Goal: Task Accomplishment & Management: Use online tool/utility

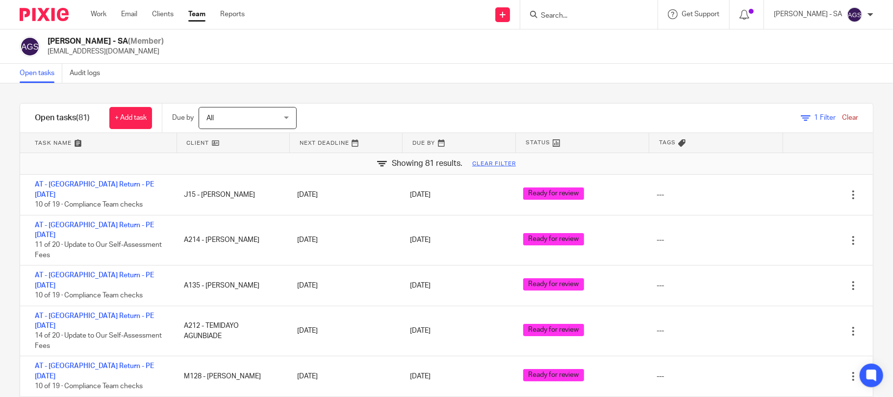
click at [577, 16] on input "Search" at bounding box center [584, 16] width 88 height 9
type input "E7"
click at [499, 75] on div "Open tasks Audit logs" at bounding box center [446, 74] width 893 height 20
click at [570, 16] on input "Search" at bounding box center [584, 16] width 88 height 9
click at [570, 16] on input "E7" at bounding box center [584, 16] width 88 height 9
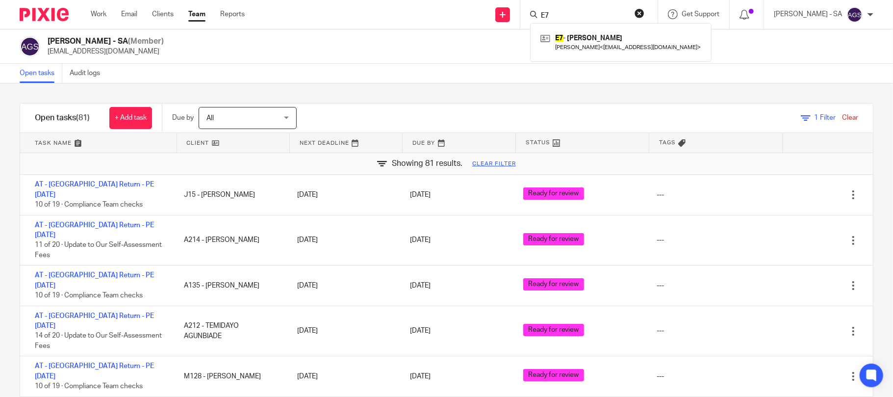
type input "E"
click at [451, 52] on div "Anjali Gamit - SA (Member) anjali.gamit@confiancebizsol.in" at bounding box center [447, 46] width 854 height 21
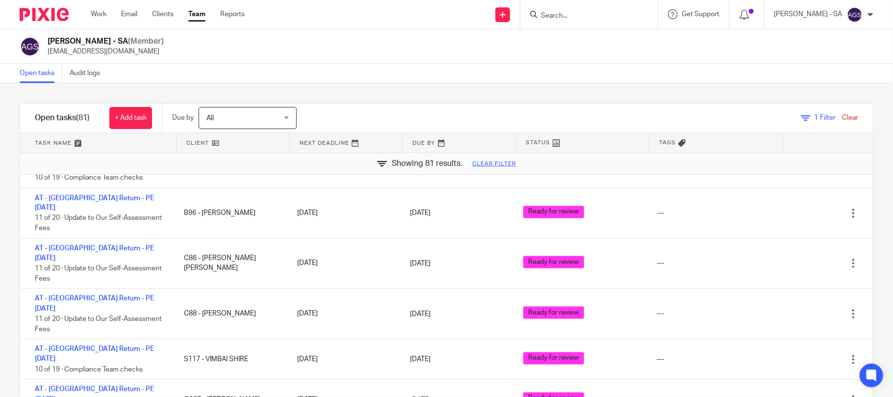
scroll to position [1308, 0]
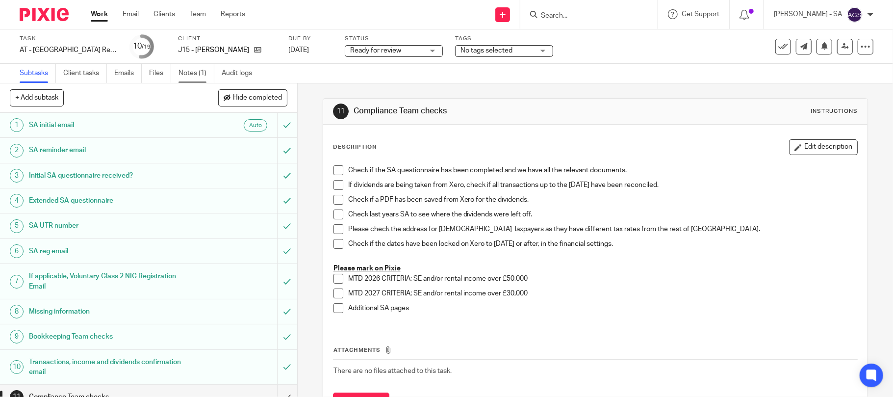
click at [203, 73] on link "Notes (1)" at bounding box center [197, 73] width 36 height 19
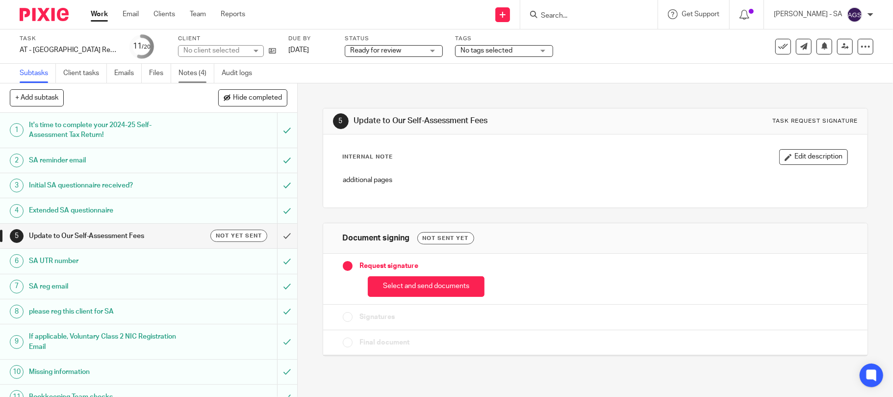
click at [187, 77] on link "Notes (4)" at bounding box center [197, 73] width 36 height 19
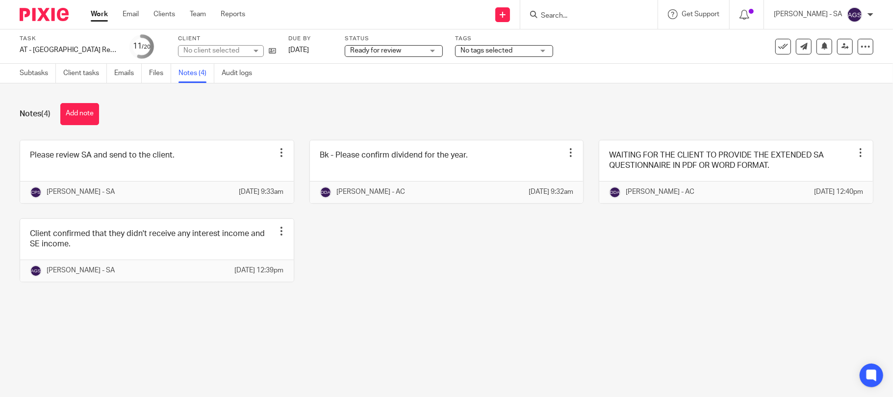
click at [249, 48] on div "No client selected" at bounding box center [221, 51] width 86 height 12
click at [252, 48] on div "No client selected" at bounding box center [221, 51] width 86 height 12
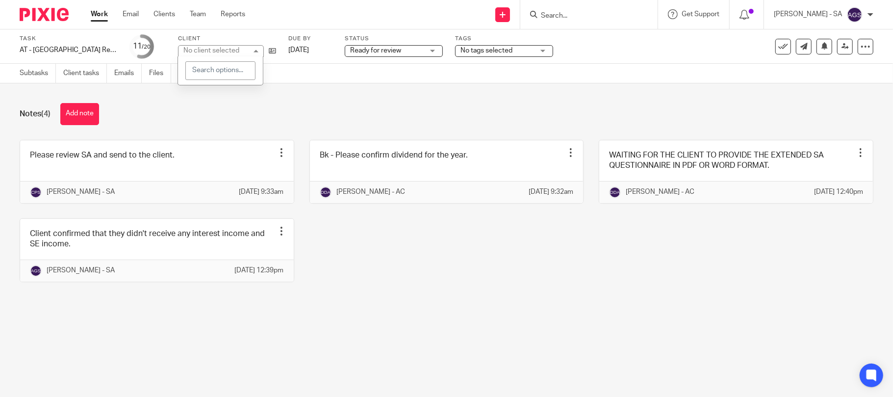
click at [252, 48] on div "No client selected" at bounding box center [221, 51] width 86 height 12
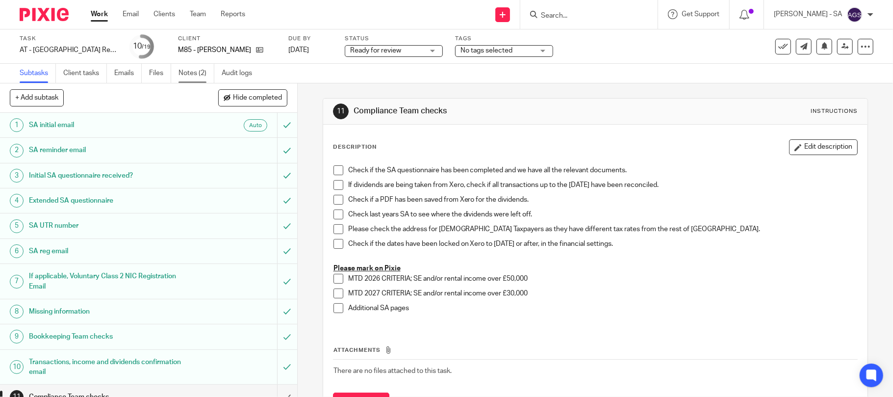
click at [198, 68] on link "Notes (2)" at bounding box center [197, 73] width 36 height 19
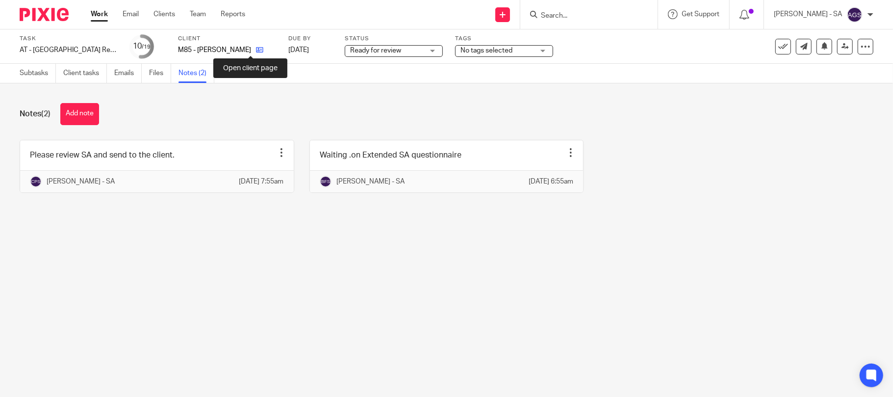
click at [256, 50] on icon at bounding box center [259, 49] width 7 height 7
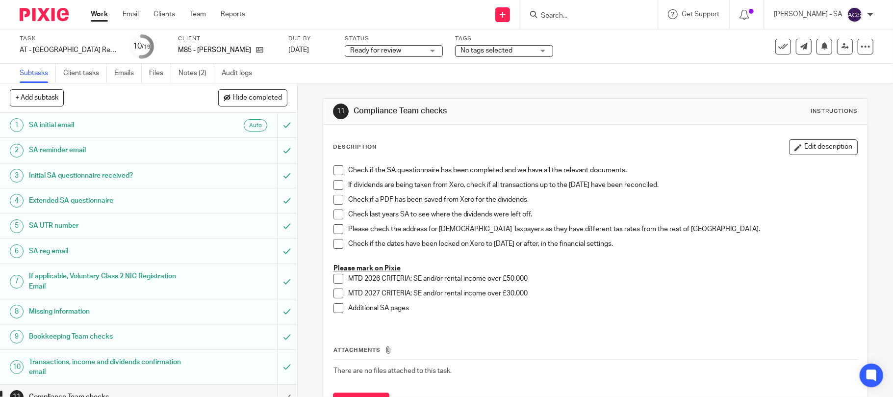
click at [48, 173] on h1 "Initial SA questionnaire received?" at bounding box center [108, 175] width 159 height 15
click at [581, 8] on form at bounding box center [592, 14] width 104 height 12
click at [579, 14] on input "Search" at bounding box center [584, 16] width 88 height 9
type input "E7"
click at [579, 37] on link at bounding box center [621, 42] width 166 height 23
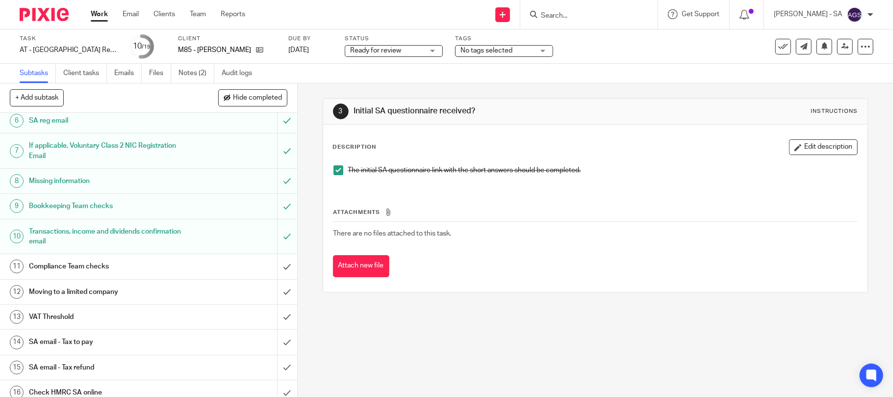
scroll to position [65, 0]
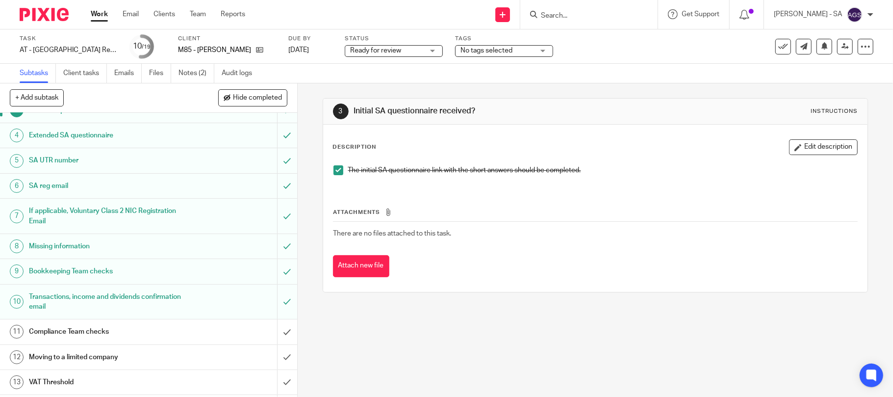
click at [62, 161] on h1 "SA UTR number" at bounding box center [108, 160] width 159 height 15
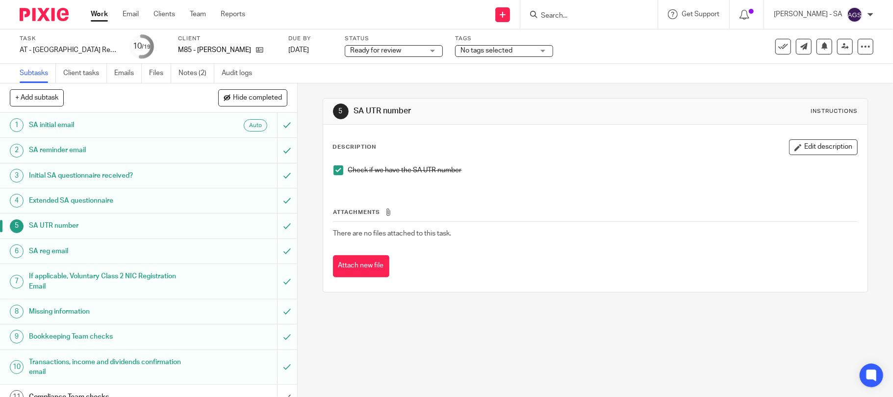
scroll to position [65, 0]
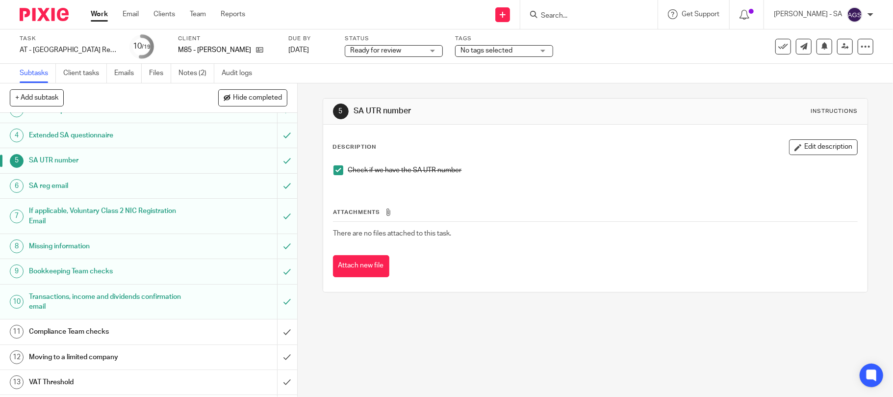
click at [57, 271] on h1 "Bookkeeping Team checks" at bounding box center [108, 271] width 159 height 15
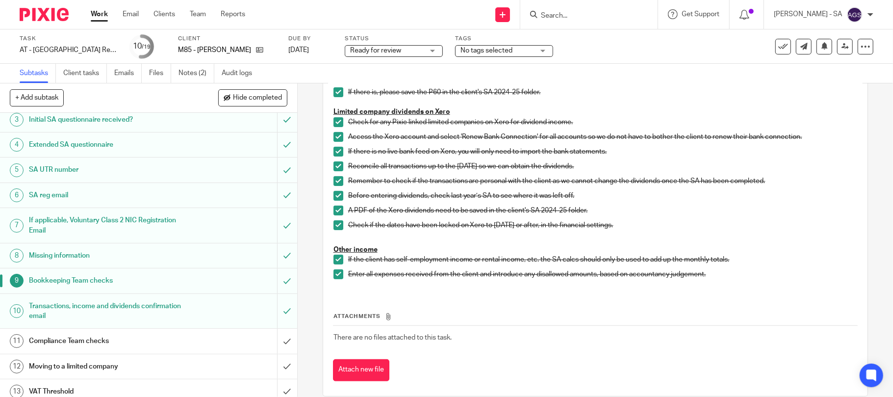
scroll to position [130, 0]
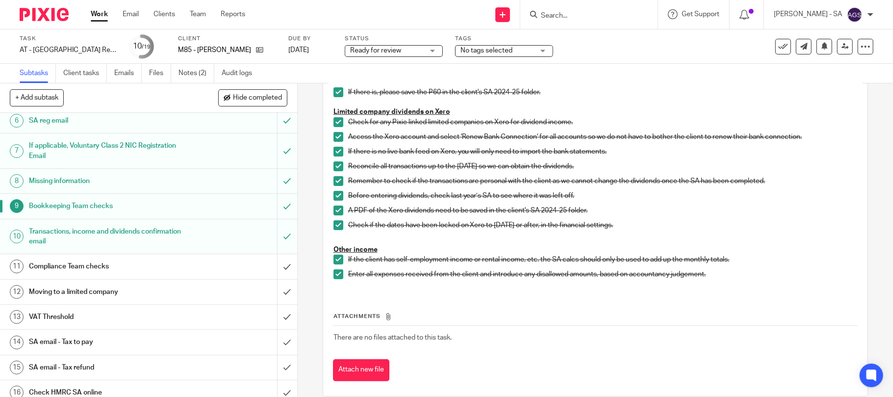
click at [61, 268] on h1 "Compliance Team checks" at bounding box center [108, 266] width 159 height 15
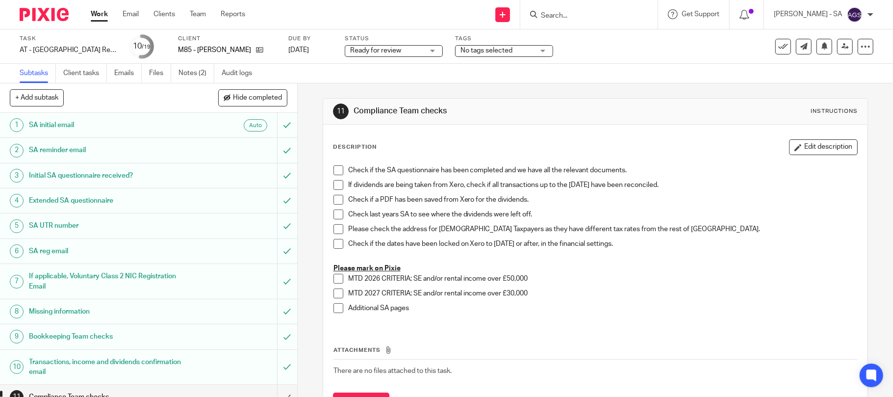
click at [334, 170] on span at bounding box center [339, 170] width 10 height 10
click at [337, 181] on span at bounding box center [339, 185] width 10 height 10
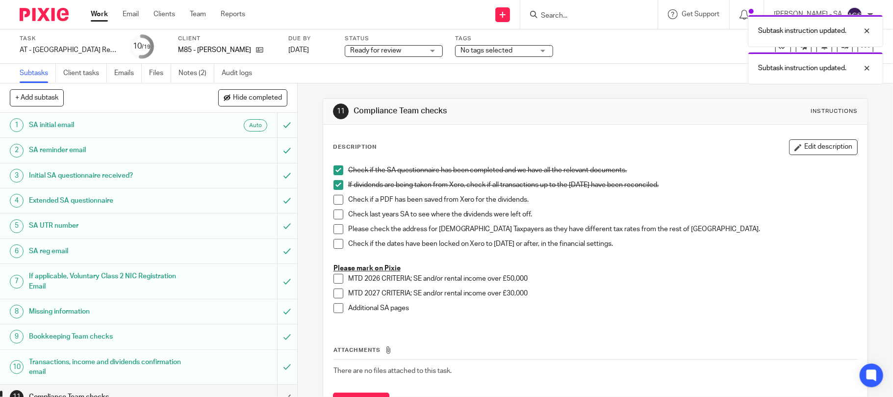
click at [336, 193] on li "If dividends are being taken from Xero, check if all transactions up to the 05t…" at bounding box center [596, 187] width 524 height 15
click at [336, 206] on li "Check if a PDF has been saved from Xero for the dividends." at bounding box center [596, 202] width 524 height 15
click at [334, 196] on span at bounding box center [339, 200] width 10 height 10
click at [334, 214] on span at bounding box center [339, 214] width 10 height 10
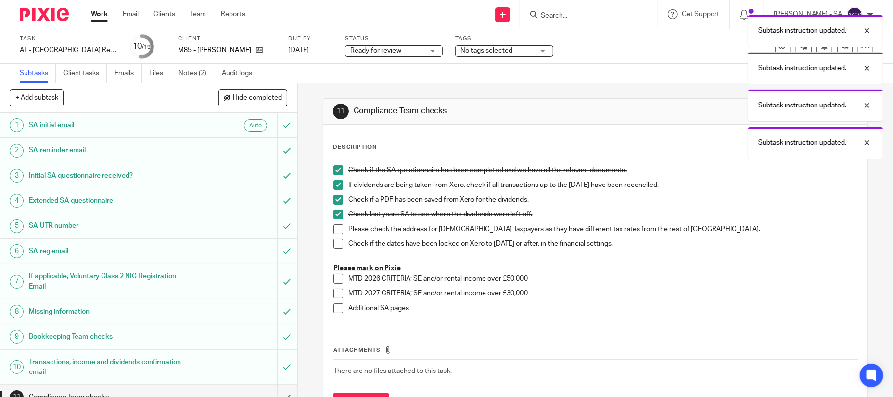
click at [334, 223] on li "Check last years SA to see where the dividends were left off." at bounding box center [596, 216] width 524 height 15
click at [334, 236] on li "Please check the address for Scottish Taxpayers as they have different tax rate…" at bounding box center [596, 231] width 524 height 15
click at [334, 241] on span at bounding box center [339, 244] width 10 height 10
click at [334, 224] on span at bounding box center [339, 229] width 10 height 10
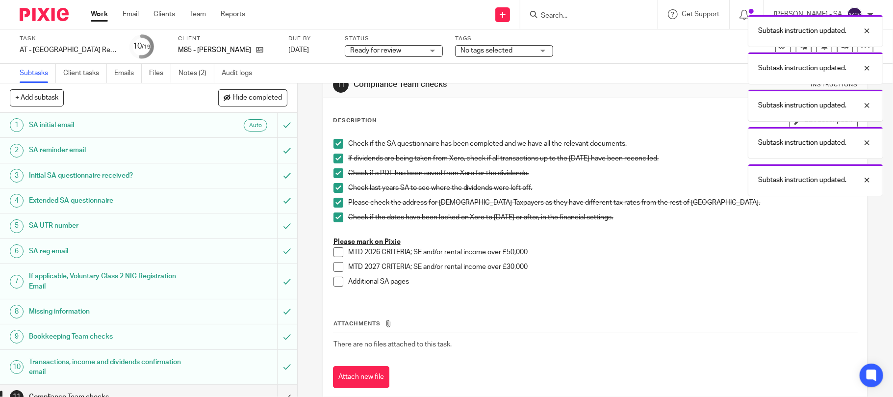
scroll to position [48, 0]
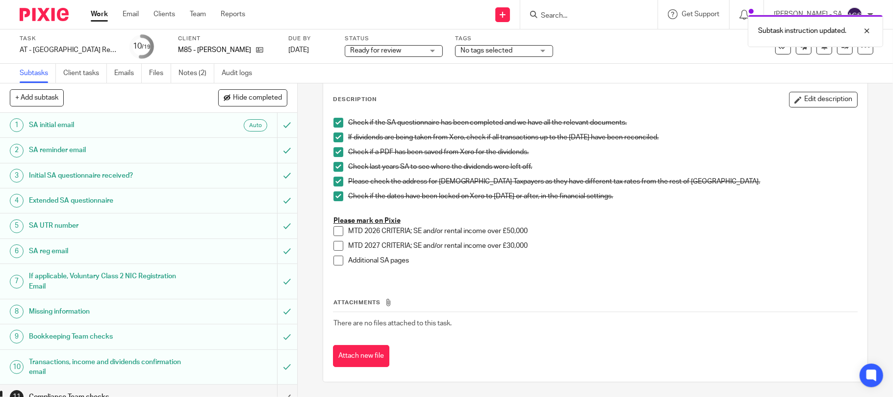
click at [335, 242] on span at bounding box center [339, 246] width 10 height 10
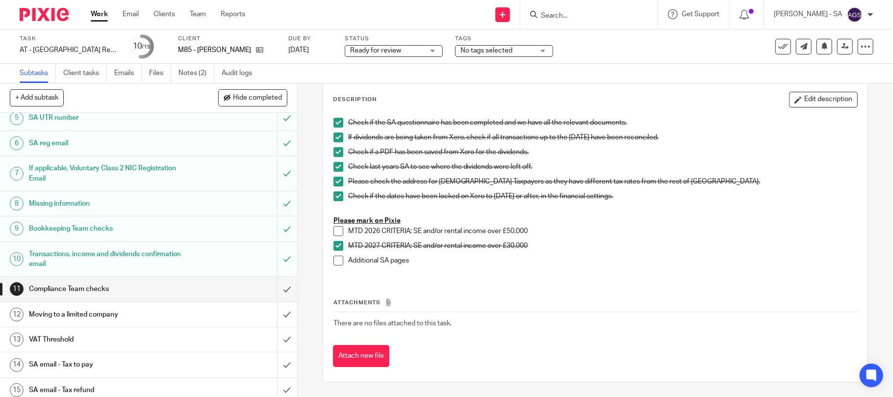
scroll to position [130, 0]
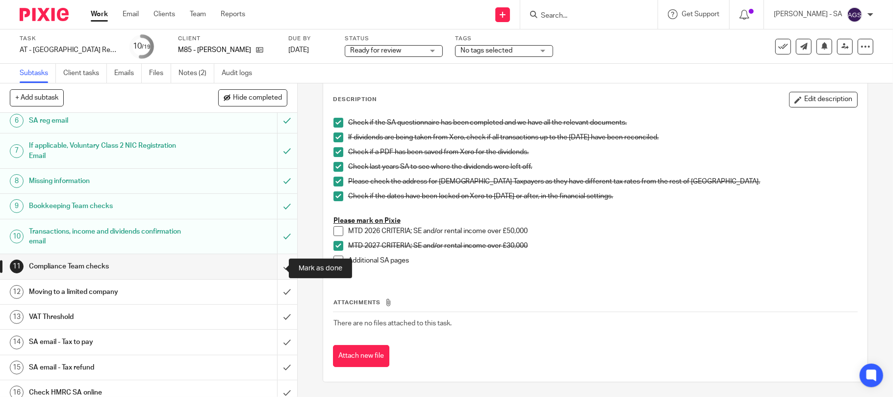
click at [269, 265] on input "submit" at bounding box center [148, 266] width 297 height 25
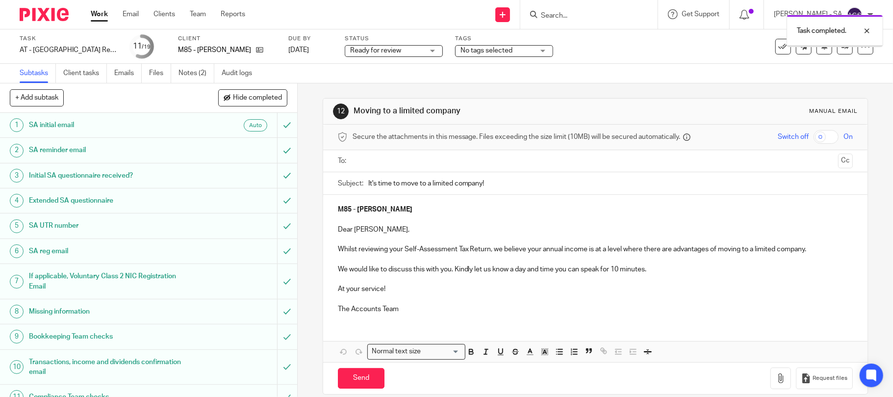
scroll to position [228, 0]
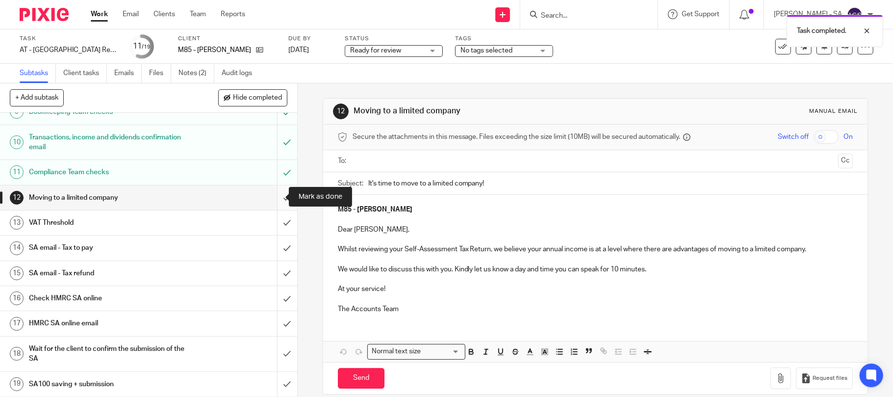
click at [269, 195] on input "submit" at bounding box center [148, 197] width 297 height 25
click at [268, 215] on input "submit" at bounding box center [148, 222] width 297 height 25
click at [48, 241] on h1 "SA email - Tax to pay" at bounding box center [108, 247] width 159 height 15
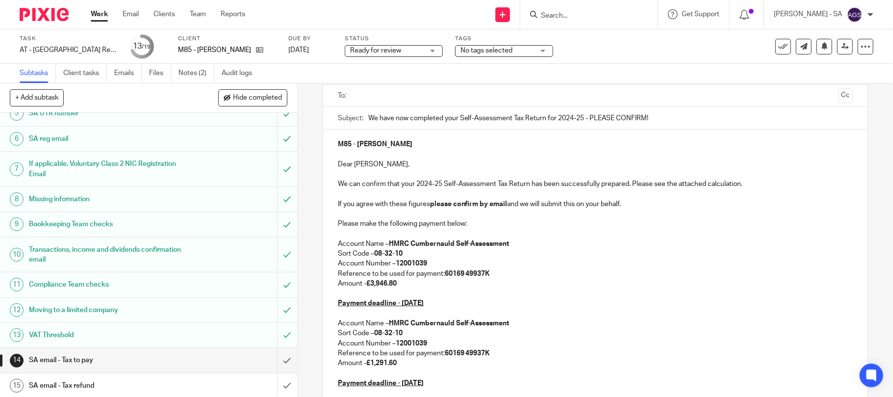
scroll to position [228, 0]
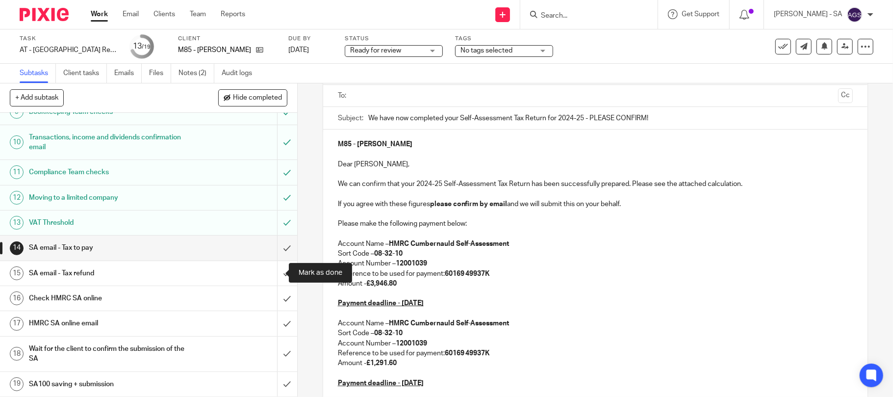
drag, startPoint x: 274, startPoint y: 271, endPoint x: 250, endPoint y: 273, distance: 23.6
click at [274, 271] on input "submit" at bounding box center [148, 273] width 297 height 25
click at [57, 299] on h1 "Check HMRC SA online" at bounding box center [108, 298] width 159 height 15
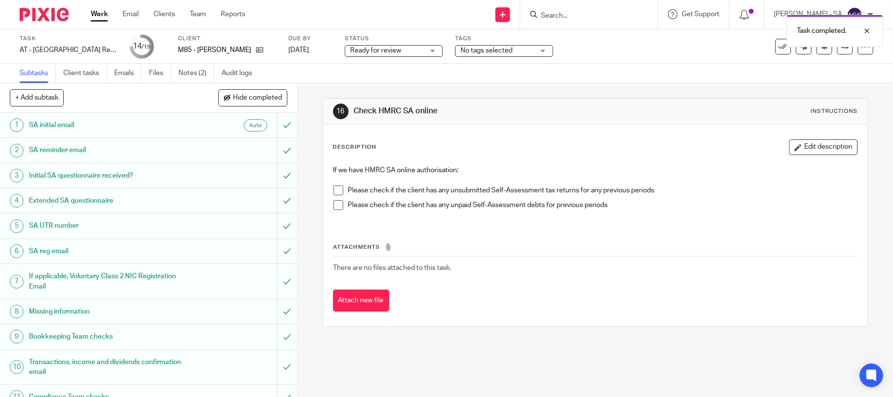
click at [335, 188] on span at bounding box center [339, 190] width 10 height 10
click at [338, 203] on span at bounding box center [339, 205] width 10 height 10
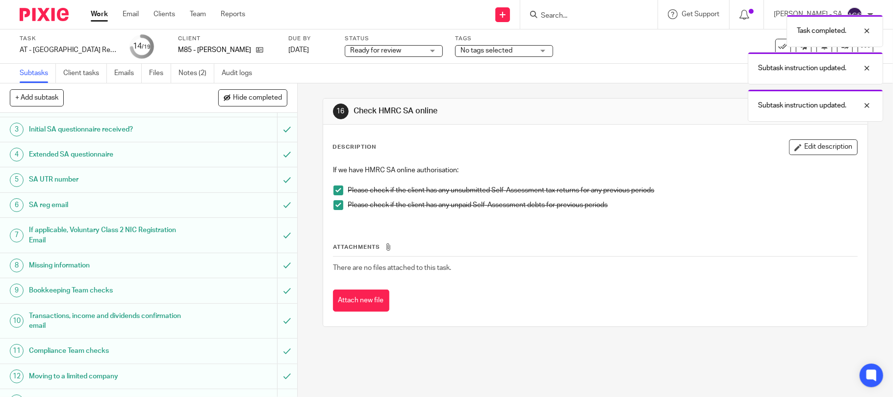
scroll to position [228, 0]
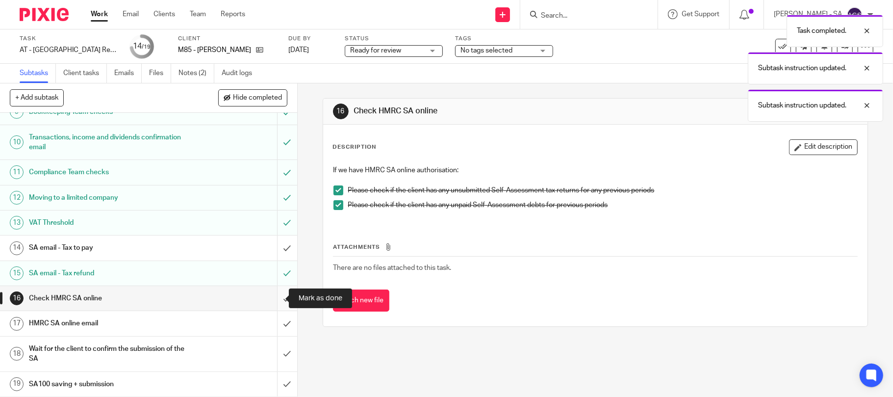
click at [272, 299] on input "submit" at bounding box center [148, 298] width 297 height 25
click at [271, 320] on input "submit" at bounding box center [148, 323] width 297 height 25
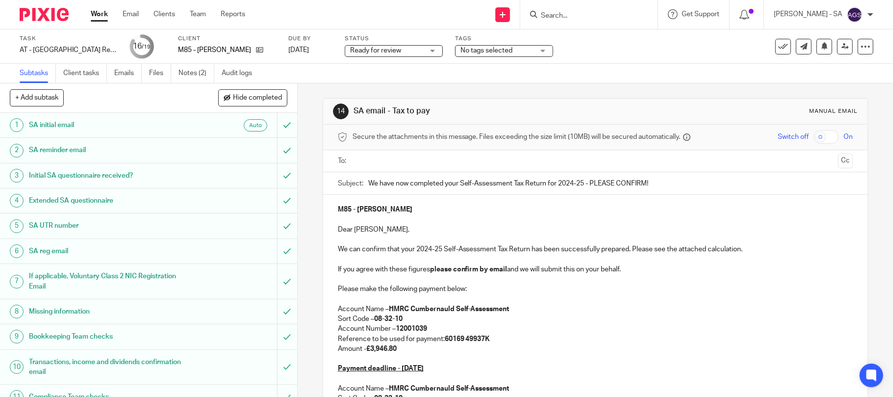
click at [375, 150] on div at bounding box center [596, 161] width 485 height 22
click at [370, 159] on input "text" at bounding box center [595, 160] width 479 height 11
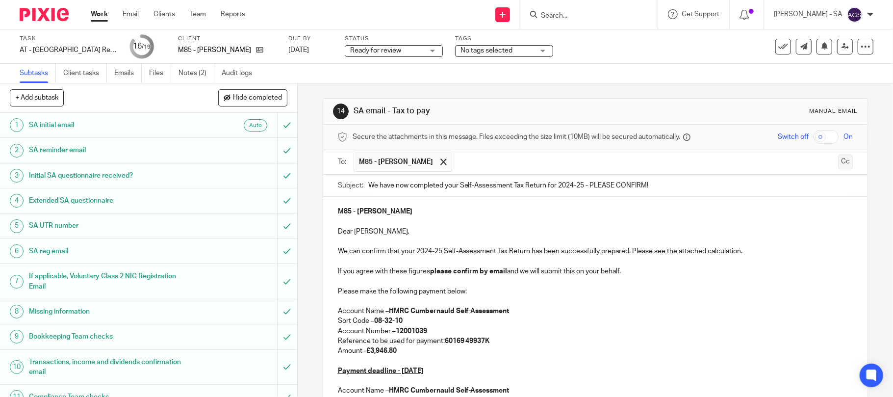
click at [838, 160] on button "Cc" at bounding box center [845, 161] width 15 height 15
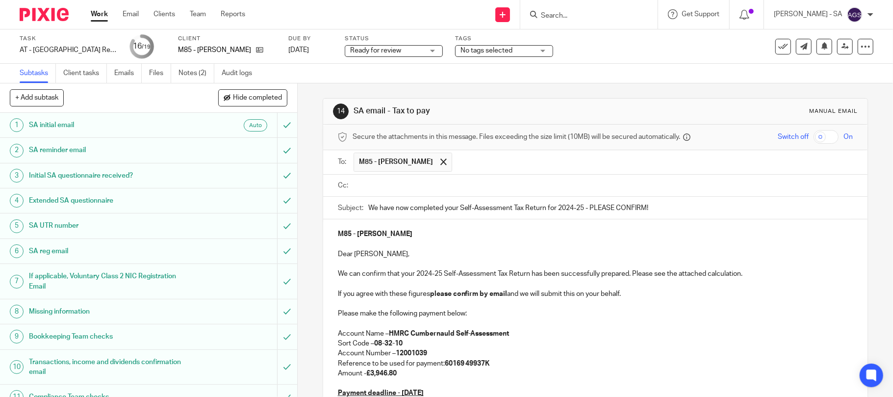
click at [386, 182] on input "text" at bounding box center [602, 185] width 493 height 11
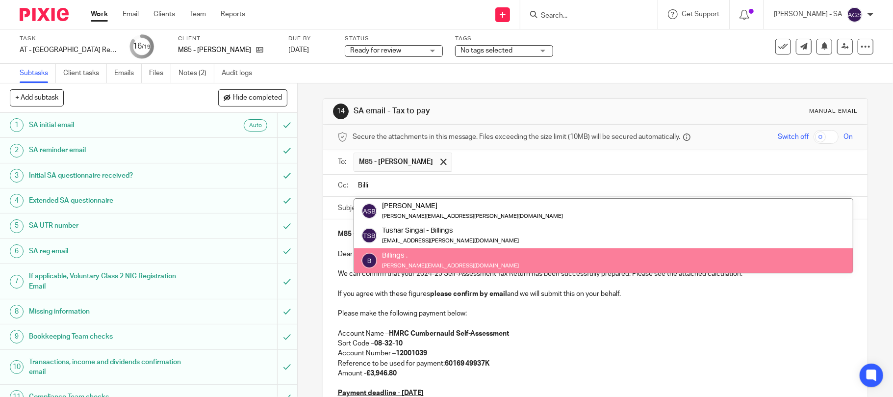
type input "Billi"
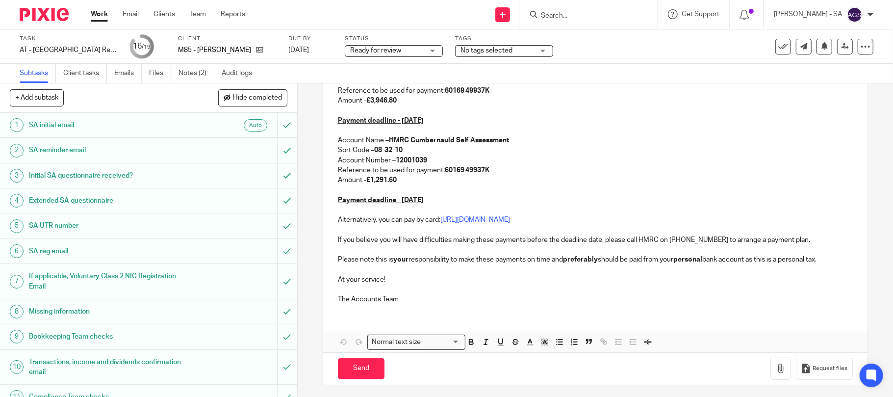
scroll to position [280, 0]
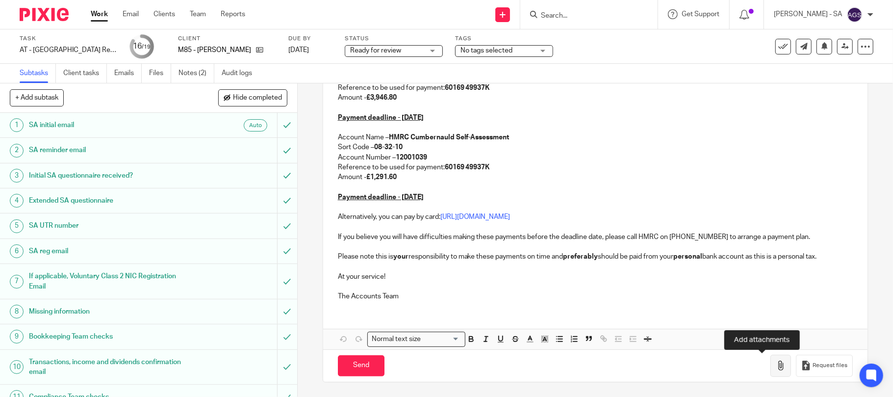
click at [776, 368] on icon "button" at bounding box center [781, 365] width 10 height 10
click at [776, 367] on icon "button" at bounding box center [781, 365] width 10 height 10
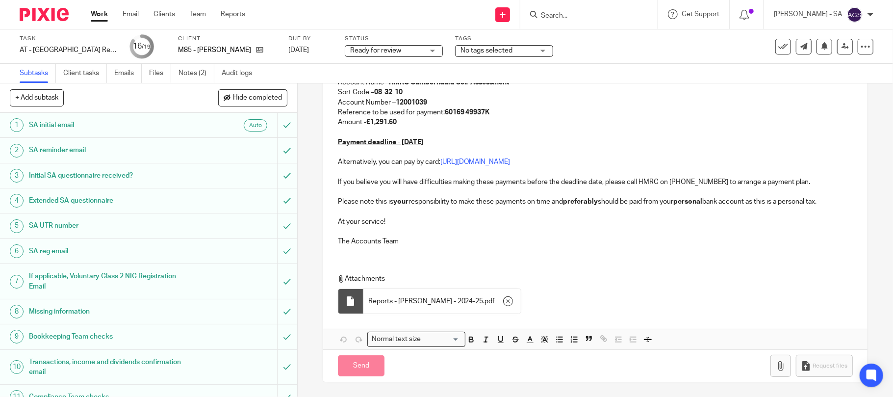
scroll to position [334, 0]
click at [354, 369] on input "Send" at bounding box center [361, 365] width 47 height 21
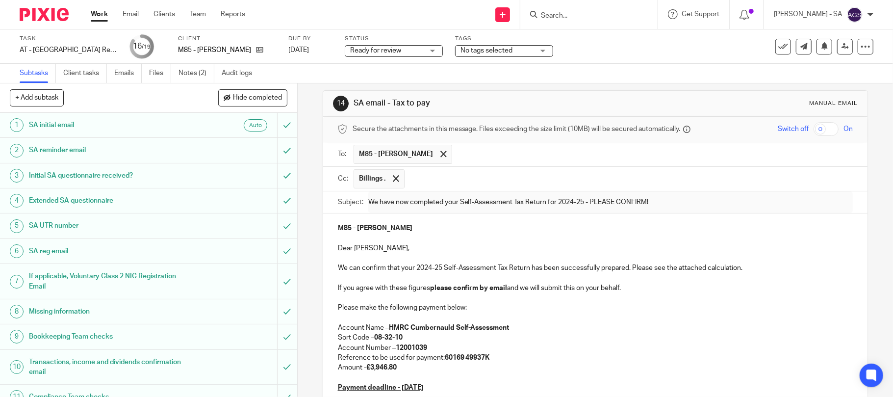
type input "Sent"
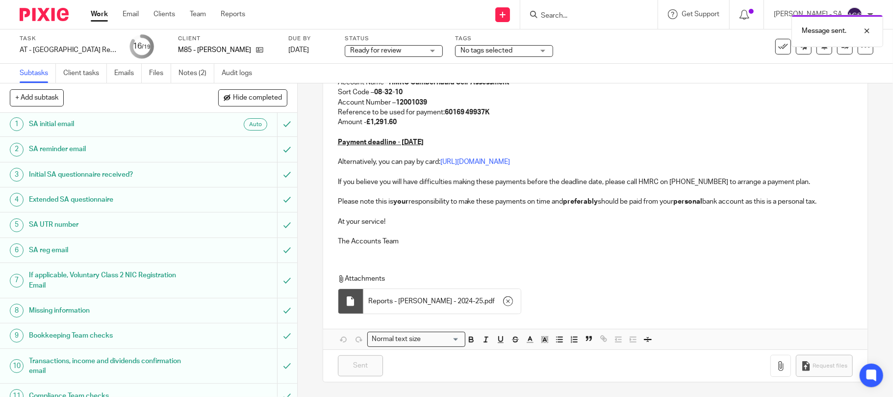
scroll to position [0, 0]
click at [195, 71] on link "Notes (2)" at bounding box center [197, 73] width 36 height 19
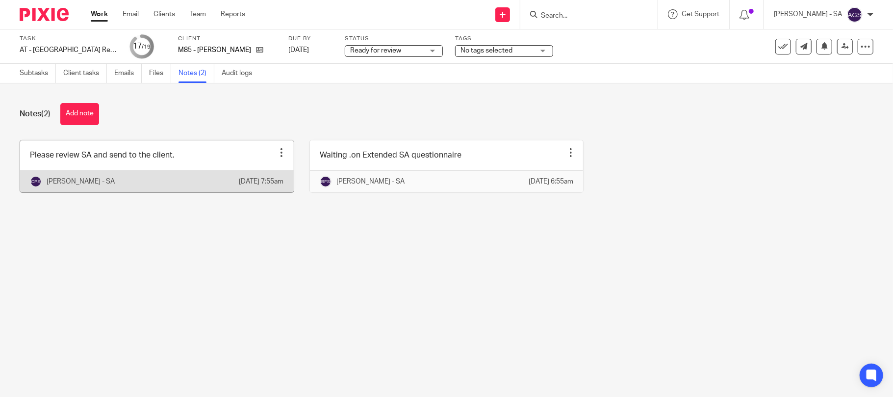
click at [80, 169] on link at bounding box center [157, 166] width 274 height 52
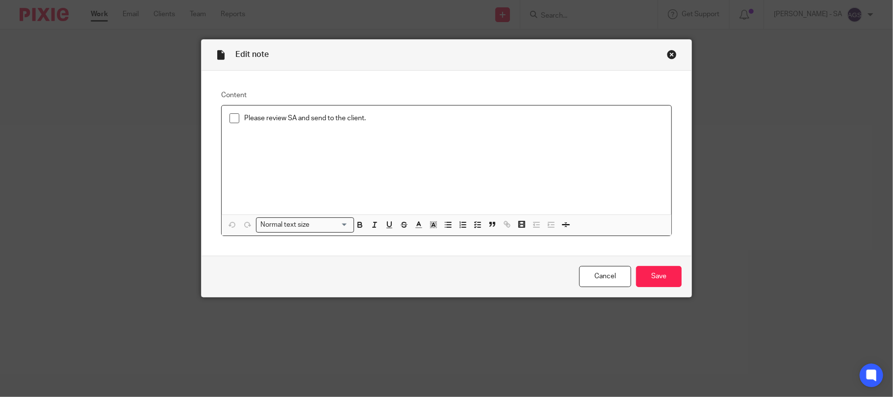
click at [230, 116] on span at bounding box center [235, 118] width 10 height 10
click at [670, 273] on input "Save" at bounding box center [659, 276] width 46 height 21
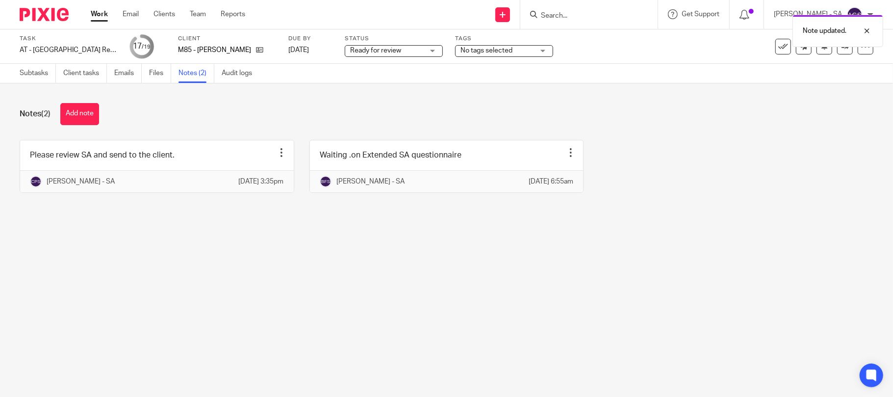
click at [178, 74] on ul "Subtasks Client tasks Emails Files Notes (2) Audit logs" at bounding box center [143, 73] width 247 height 19
click at [380, 46] on span "Ready for review" at bounding box center [387, 51] width 74 height 10
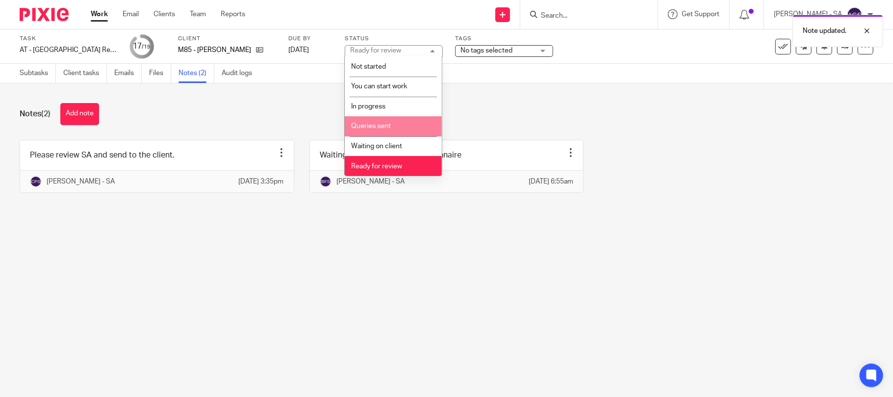
scroll to position [40, 0]
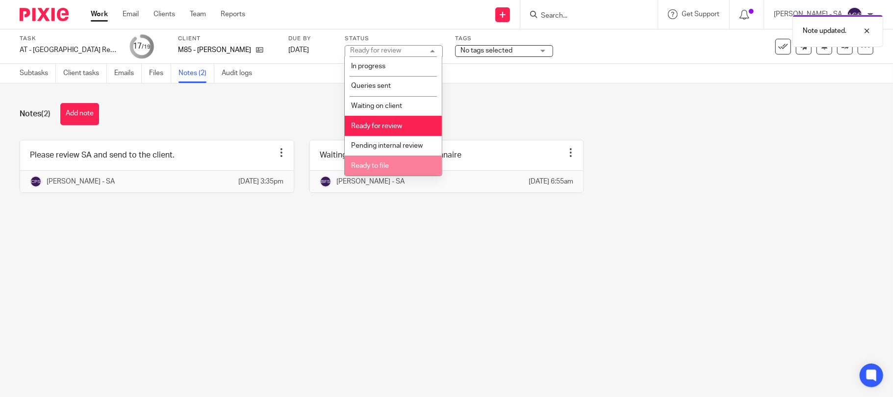
click at [379, 165] on span "Ready to file" at bounding box center [370, 165] width 38 height 7
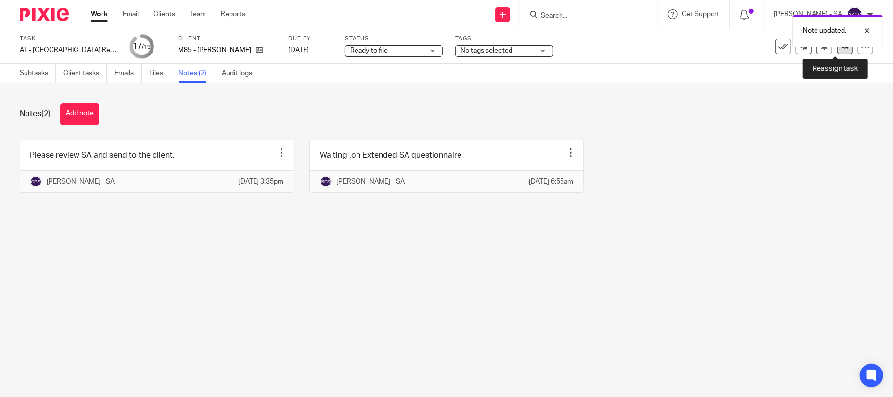
click at [842, 51] on link at bounding box center [845, 47] width 16 height 16
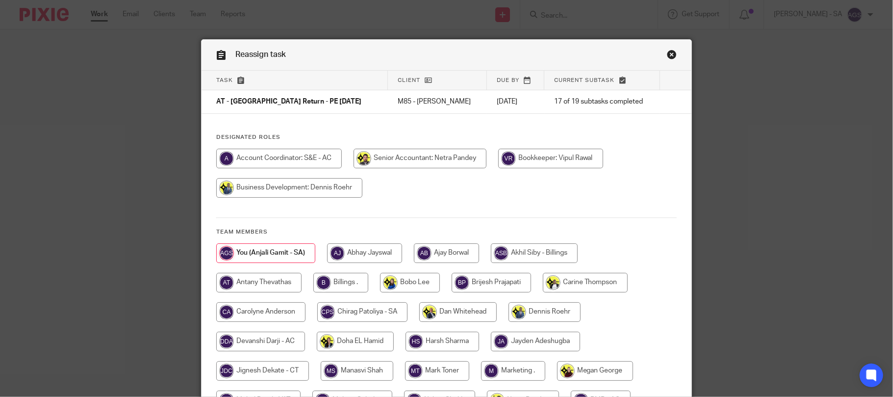
click at [328, 283] on input "radio" at bounding box center [340, 283] width 55 height 20
radio input "true"
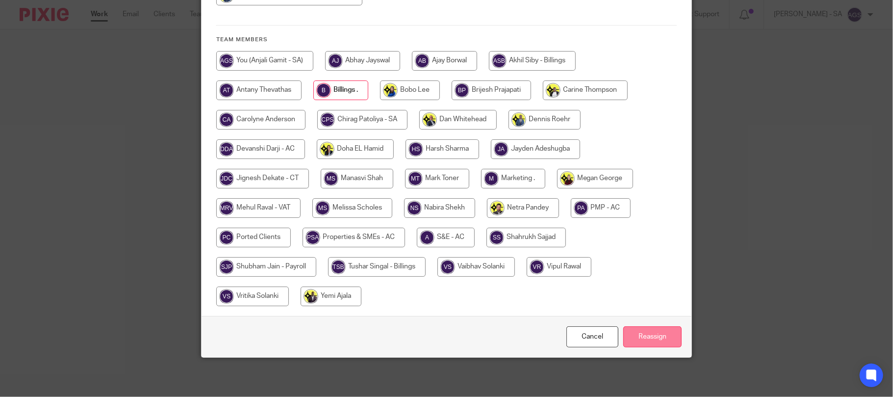
click at [651, 334] on input "Reassign" at bounding box center [652, 336] width 58 height 21
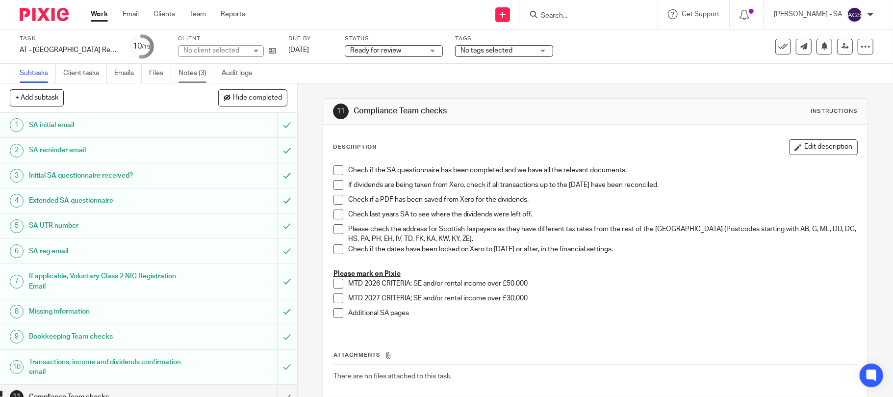
click at [204, 77] on link "Notes (3)" at bounding box center [197, 73] width 36 height 19
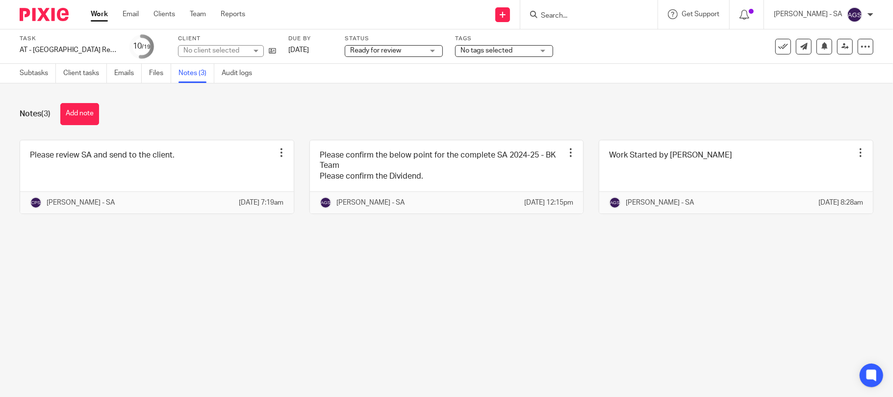
click at [256, 49] on div "No client selected" at bounding box center [221, 51] width 86 height 12
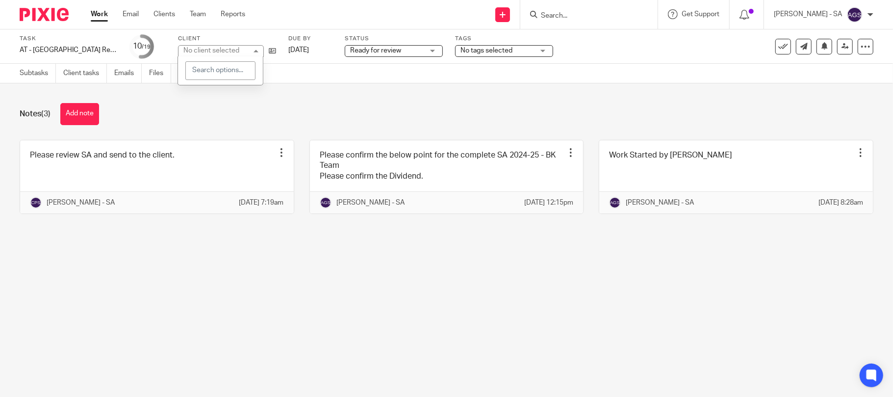
click at [256, 49] on div "No client selected" at bounding box center [221, 51] width 86 height 12
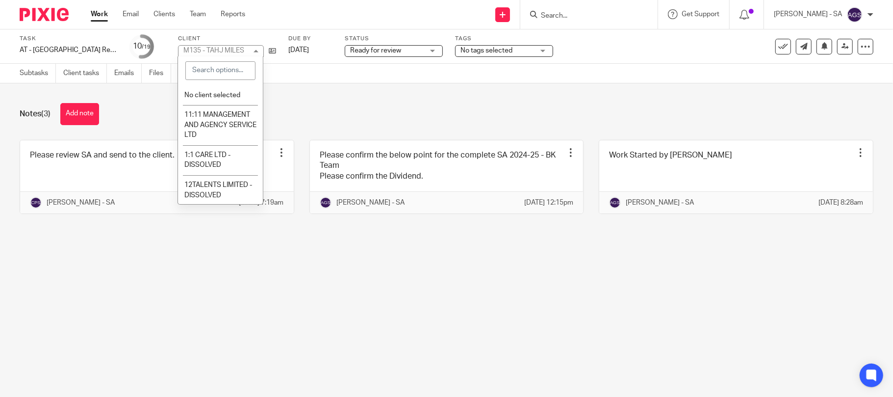
click at [336, 103] on div "Notes (3) Add note" at bounding box center [447, 114] width 854 height 22
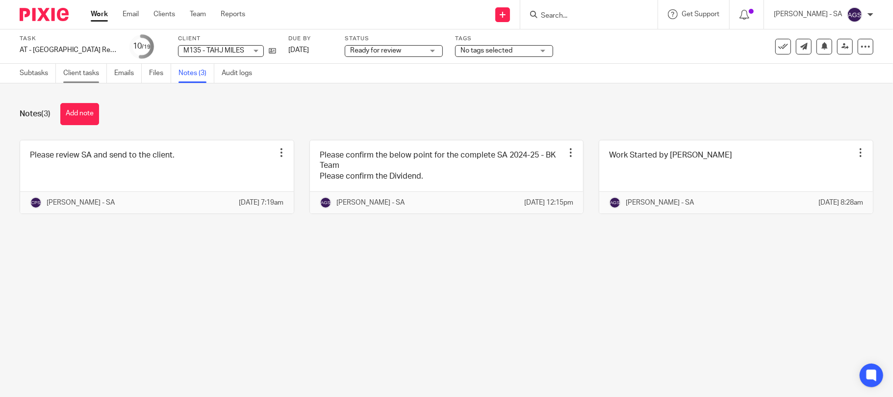
click at [77, 75] on link "Client tasks" at bounding box center [85, 73] width 44 height 19
click at [25, 75] on link "Subtasks" at bounding box center [38, 73] width 36 height 19
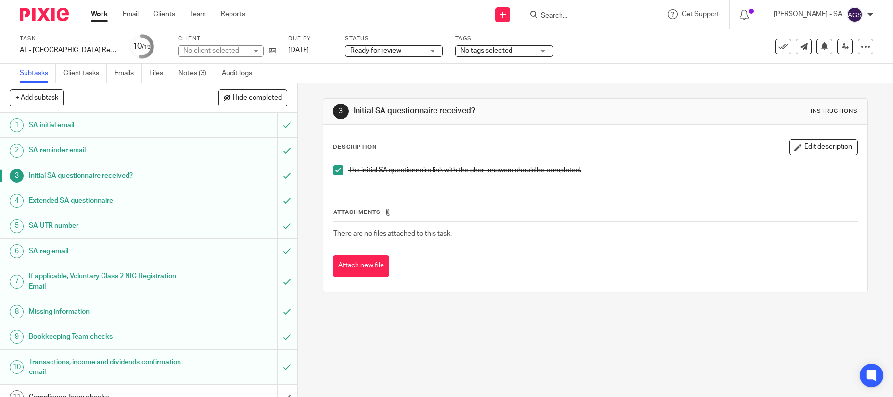
click at [55, 222] on h1 "SA UTR number" at bounding box center [108, 225] width 159 height 15
click at [49, 340] on h1 "Bookkeeping Team checks" at bounding box center [108, 336] width 159 height 15
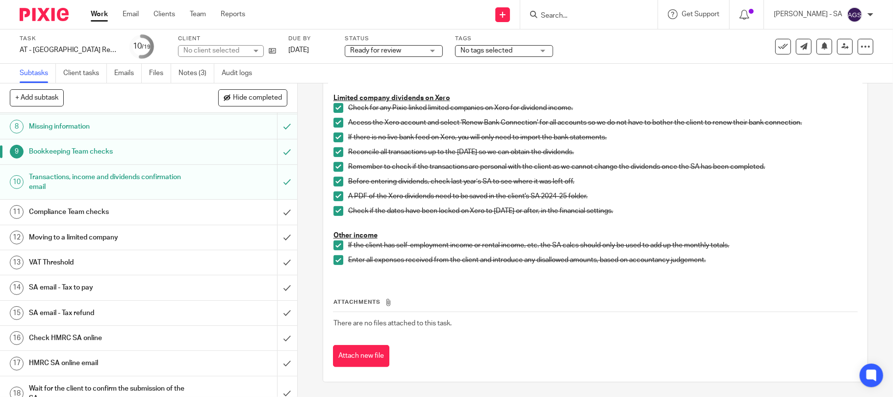
scroll to position [228, 0]
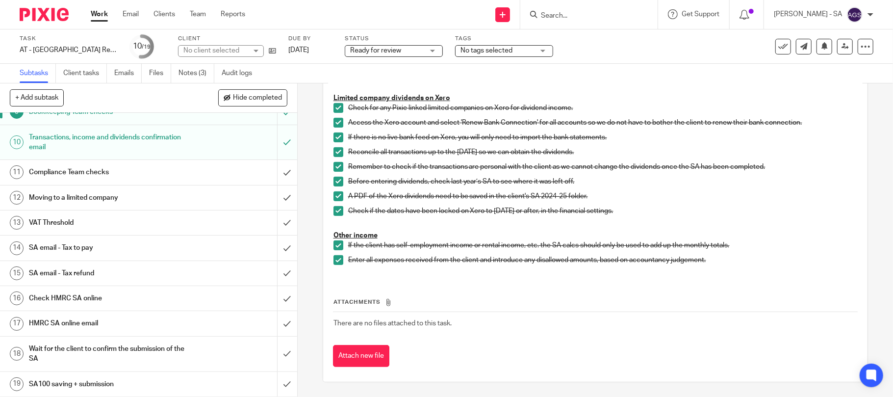
click at [61, 168] on h1 "Compliance Team checks" at bounding box center [108, 172] width 159 height 15
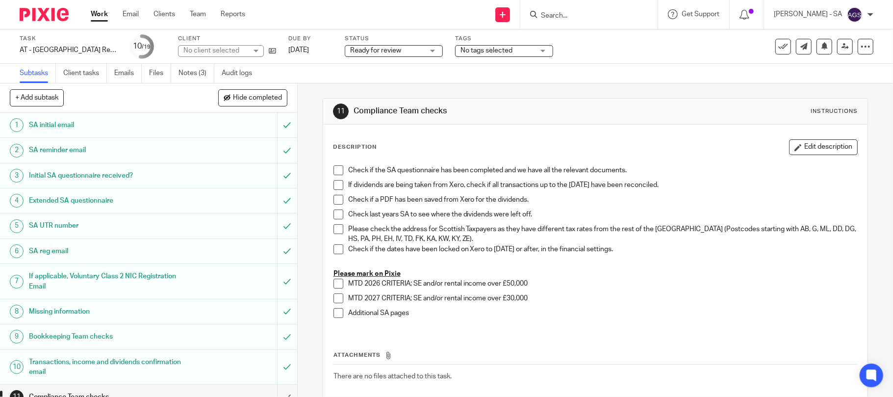
click at [334, 171] on span at bounding box center [339, 170] width 10 height 10
click at [334, 182] on span at bounding box center [339, 185] width 10 height 10
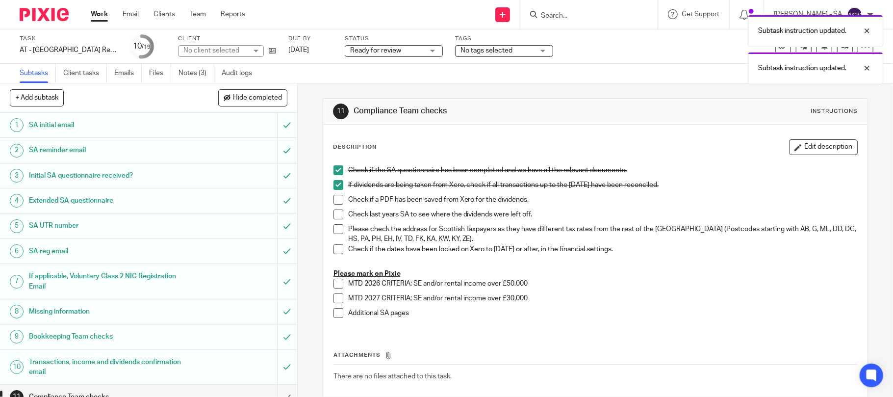
click at [334, 197] on span at bounding box center [339, 200] width 10 height 10
drag, startPoint x: 333, startPoint y: 218, endPoint x: 333, endPoint y: 227, distance: 8.8
click at [334, 218] on span at bounding box center [339, 214] width 10 height 10
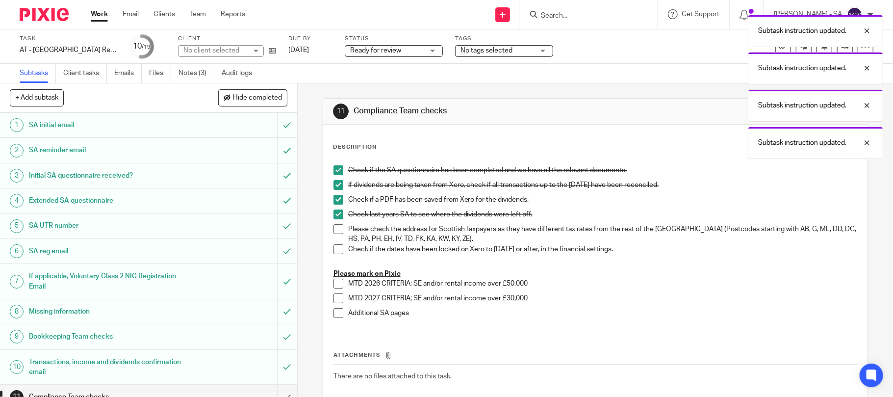
drag, startPoint x: 334, startPoint y: 228, endPoint x: 334, endPoint y: 245, distance: 17.2
click at [334, 229] on span at bounding box center [339, 229] width 10 height 10
click at [334, 253] on span at bounding box center [339, 249] width 10 height 10
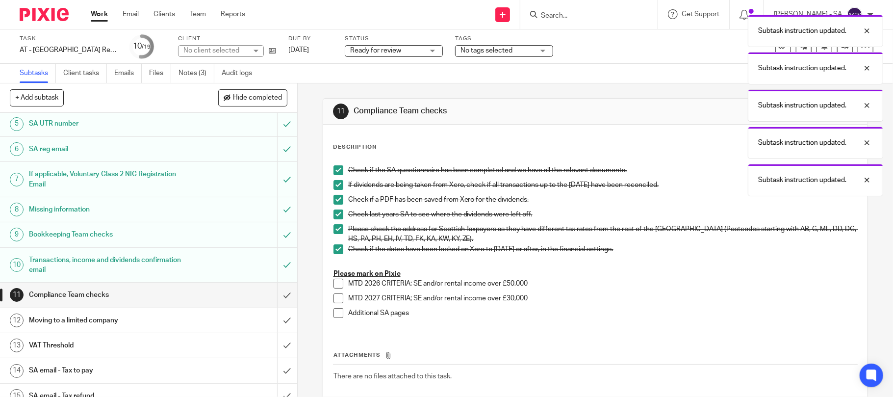
scroll to position [228, 0]
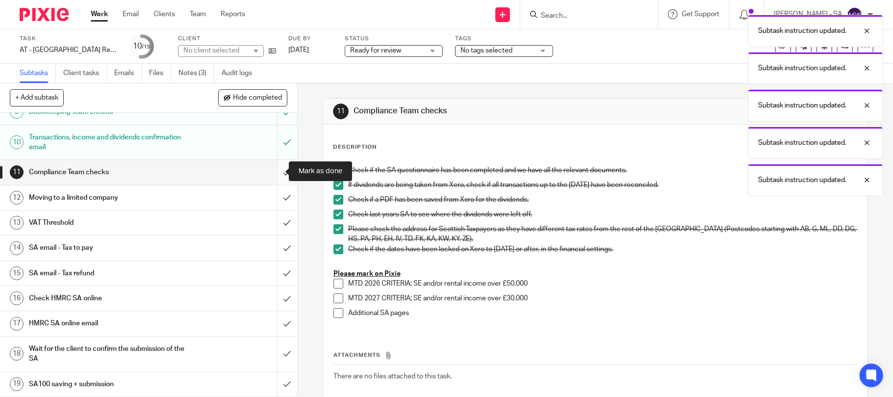
click at [269, 175] on input "submit" at bounding box center [148, 172] width 297 height 25
click at [97, 195] on h1 "Moving to a limited company" at bounding box center [108, 197] width 159 height 15
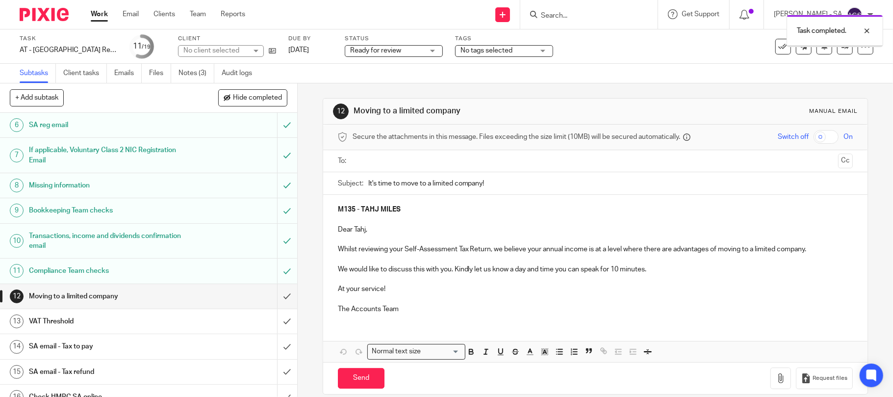
scroll to position [228, 0]
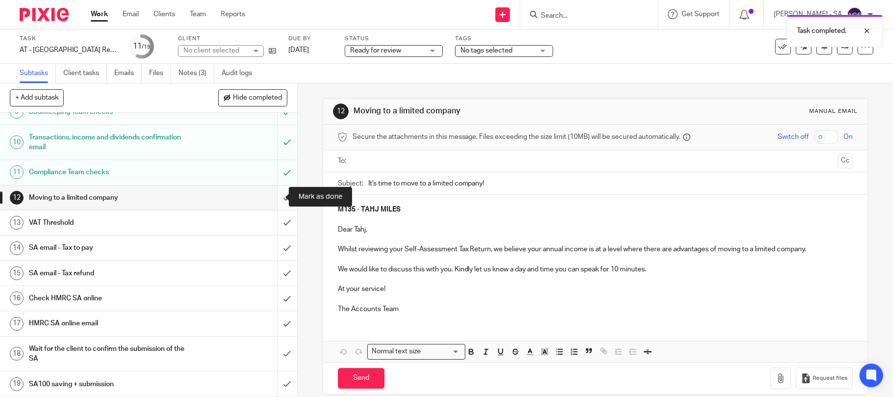
click at [273, 190] on input "submit" at bounding box center [148, 197] width 297 height 25
click at [273, 222] on input "submit" at bounding box center [148, 222] width 297 height 25
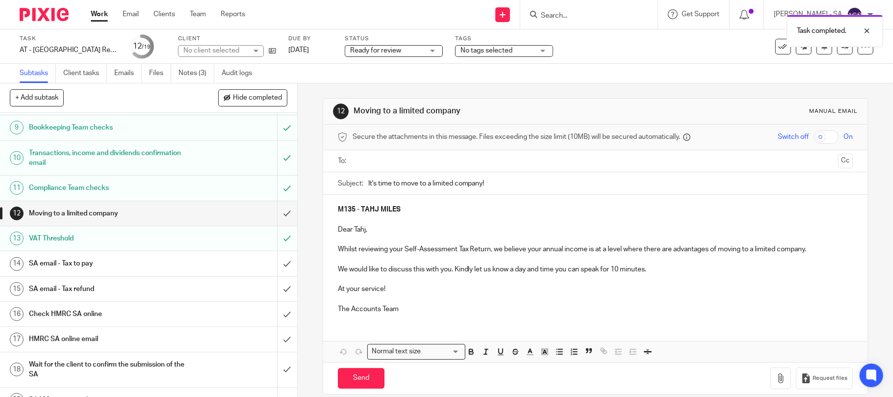
scroll to position [228, 0]
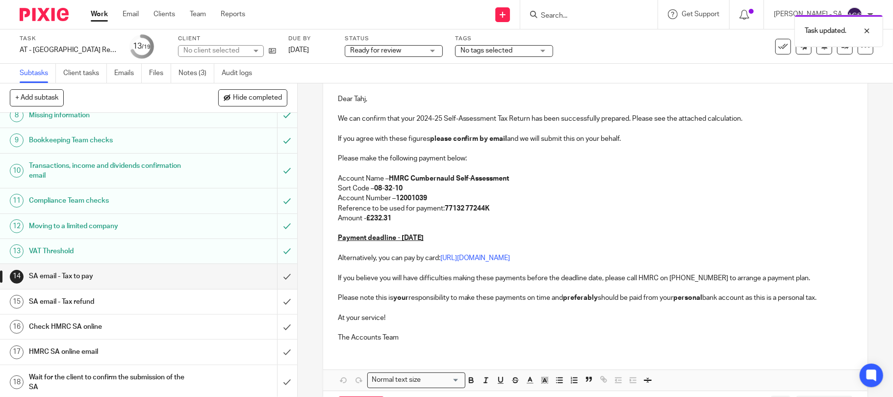
scroll to position [228, 0]
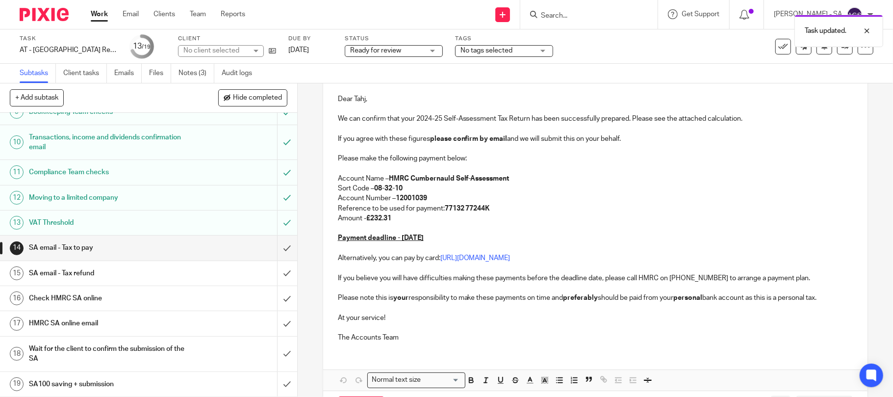
click at [70, 271] on h1 "SA email - Tax refund" at bounding box center [108, 273] width 159 height 15
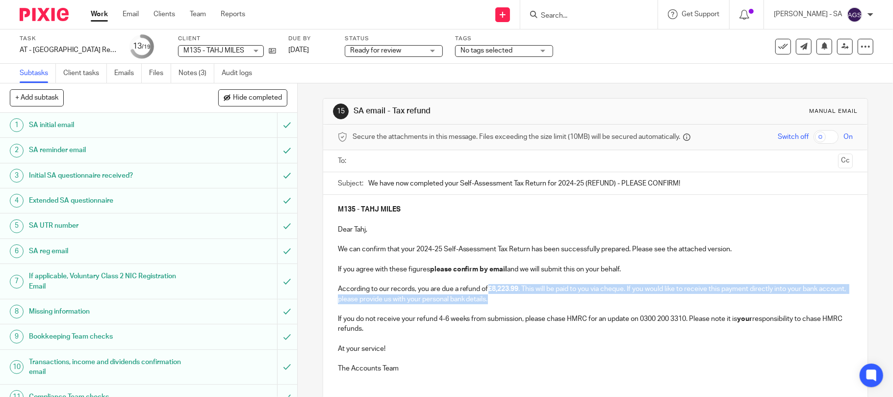
drag, startPoint x: 485, startPoint y: 291, endPoint x: 516, endPoint y: 295, distance: 31.2
click at [516, 295] on p "According to our records, you are due a refund of £8,223.99 . This will be paid…" at bounding box center [595, 294] width 515 height 20
click at [254, 73] on link "Audit logs" at bounding box center [241, 73] width 38 height 19
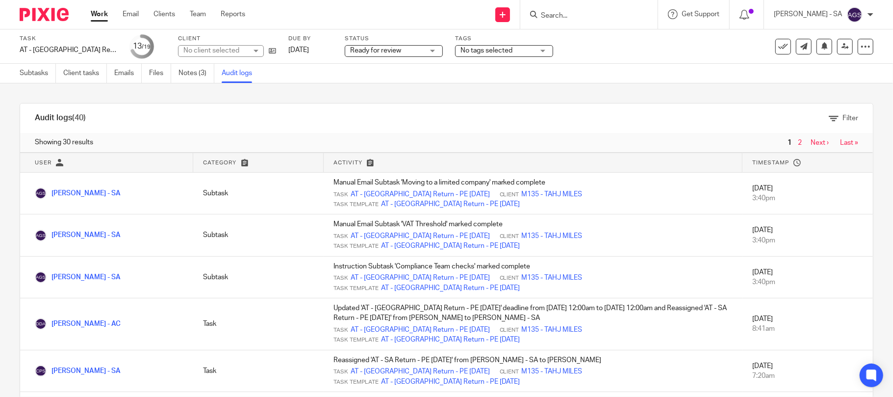
click at [225, 73] on link "Audit logs" at bounding box center [241, 73] width 38 height 19
click at [198, 71] on link "Notes (3)" at bounding box center [197, 73] width 36 height 19
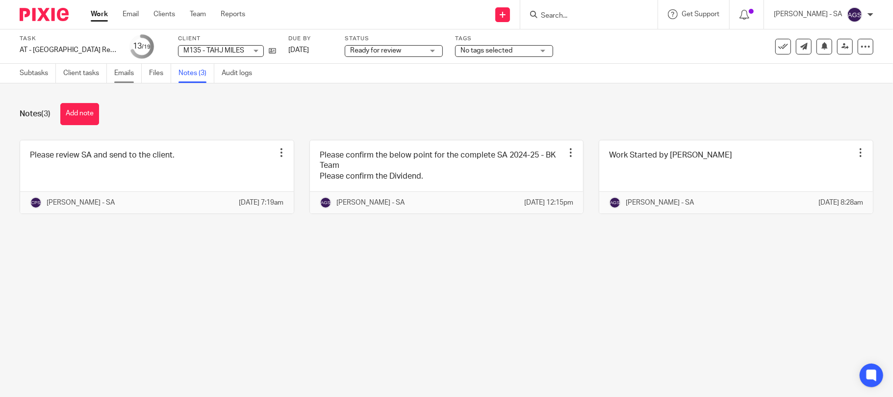
click at [122, 77] on link "Emails" at bounding box center [127, 73] width 27 height 19
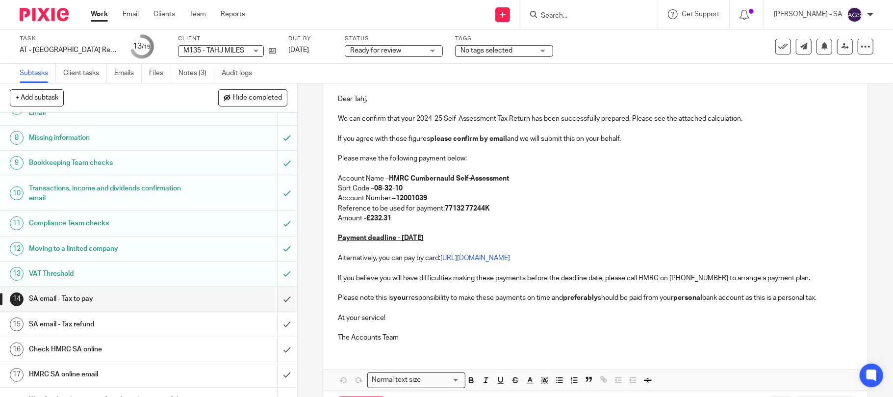
scroll to position [196, 0]
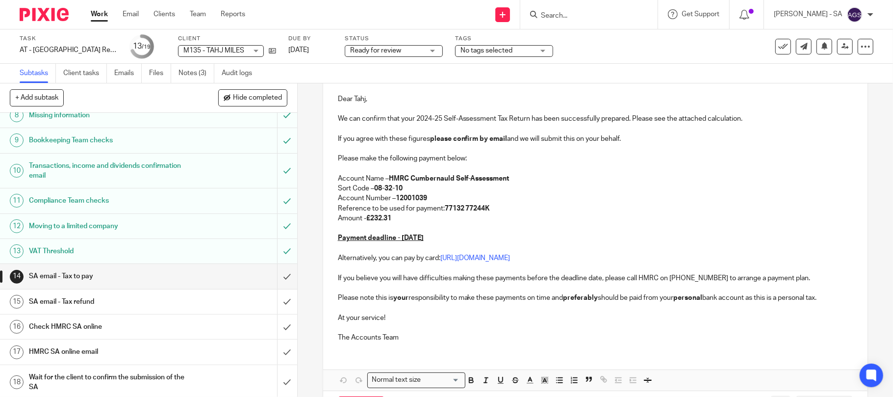
click at [89, 307] on h1 "SA email - Tax refund" at bounding box center [108, 301] width 159 height 15
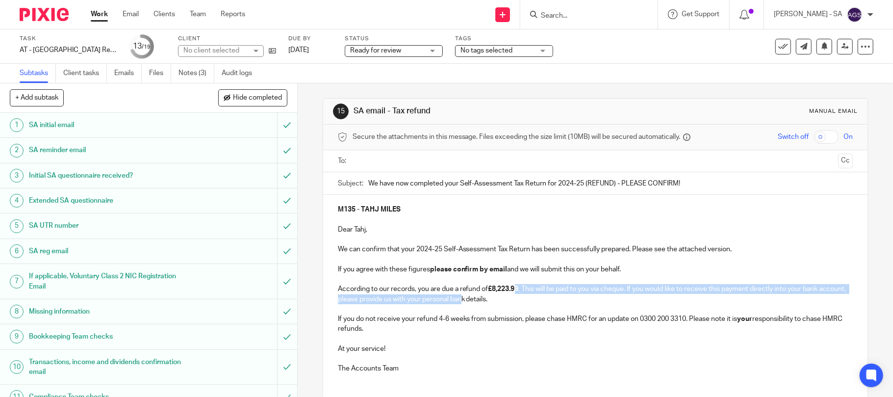
drag, startPoint x: 489, startPoint y: 295, endPoint x: 513, endPoint y: 292, distance: 24.7
click at [513, 292] on p "According to our records, you are due a refund of £8,223.99 . This will be paid…" at bounding box center [595, 294] width 515 height 20
click at [446, 369] on p "The Accounts Team" at bounding box center [595, 368] width 515 height 10
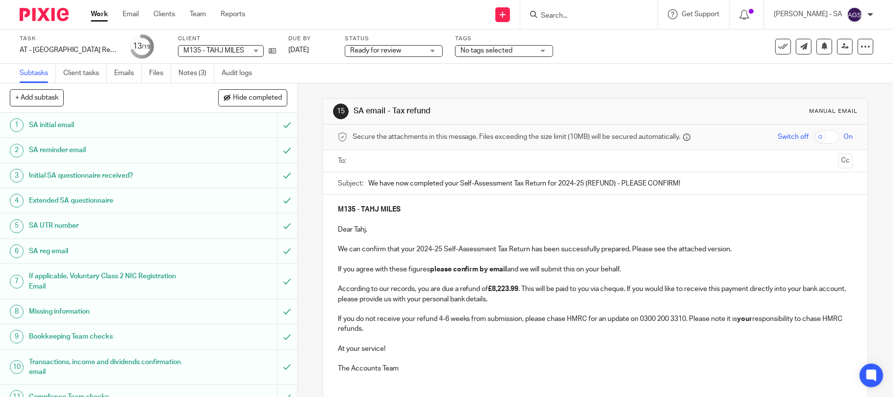
click at [567, 369] on p "The Accounts Team" at bounding box center [595, 368] width 515 height 10
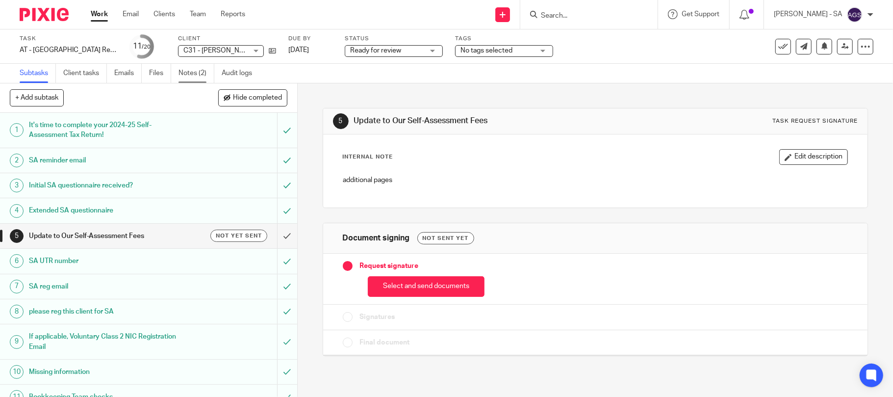
click at [191, 73] on link "Notes (2)" at bounding box center [197, 73] width 36 height 19
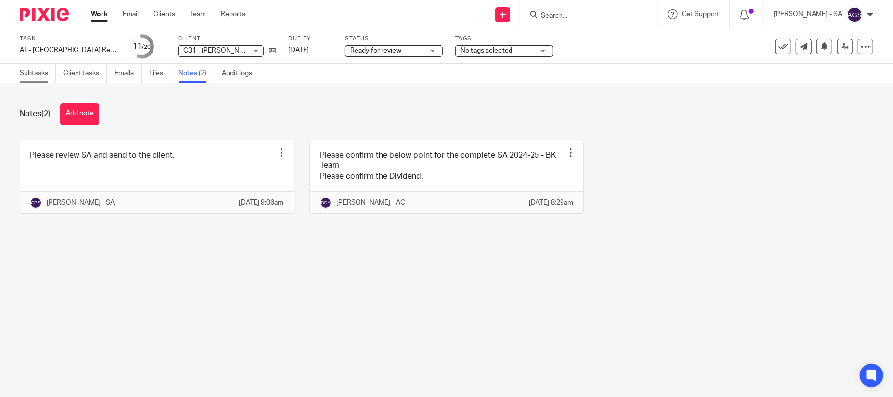
drag, startPoint x: 34, startPoint y: 59, endPoint x: 34, endPoint y: 76, distance: 16.7
click at [34, 59] on div "Task AT - SA Return - PE 05-04-2025 Save AT - SA Return - PE 05-04-2025 11 /20 …" at bounding box center [446, 46] width 893 height 34
click at [34, 78] on link "Subtasks" at bounding box center [38, 73] width 36 height 19
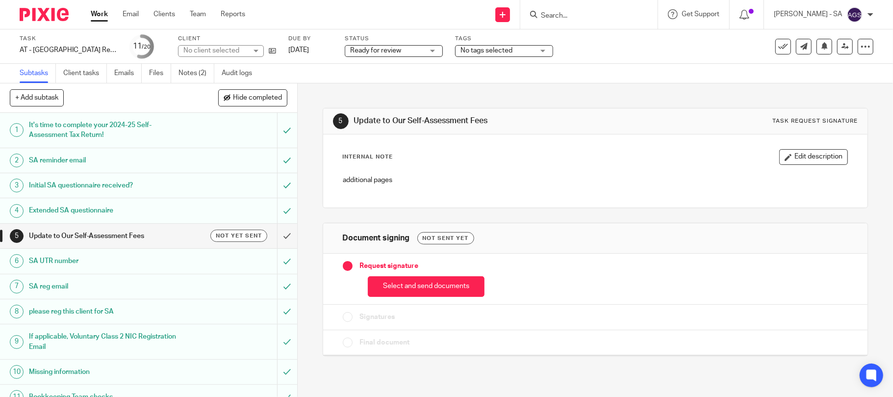
click at [62, 179] on h1 "Initial SA questionnaire received?" at bounding box center [108, 185] width 159 height 15
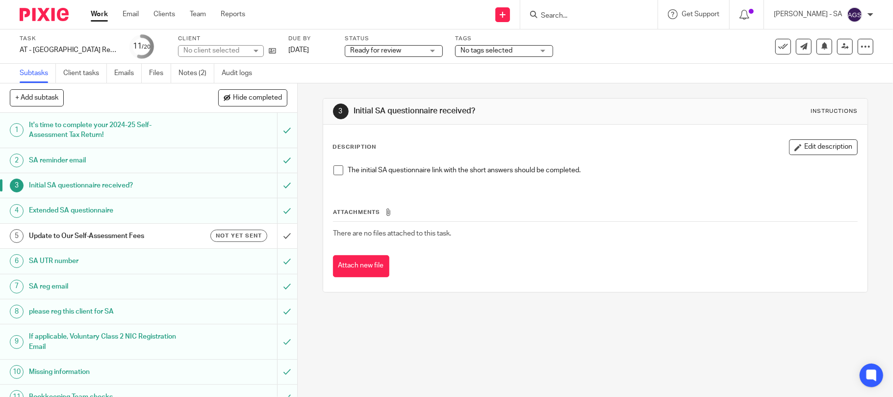
click at [336, 168] on span at bounding box center [339, 170] width 10 height 10
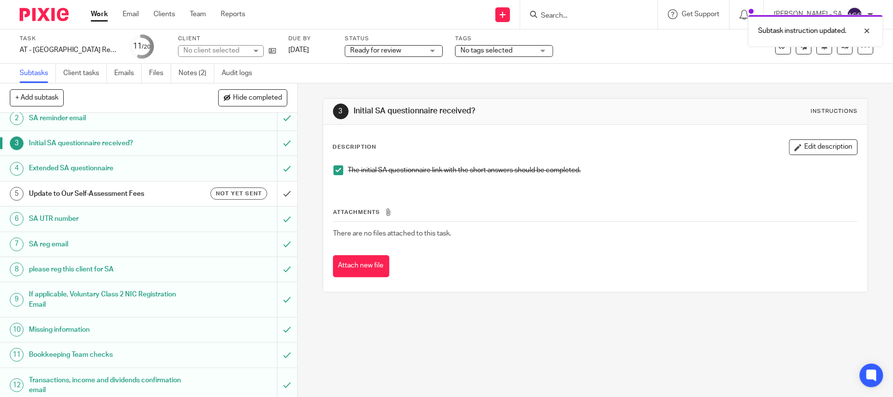
scroll to position [65, 0]
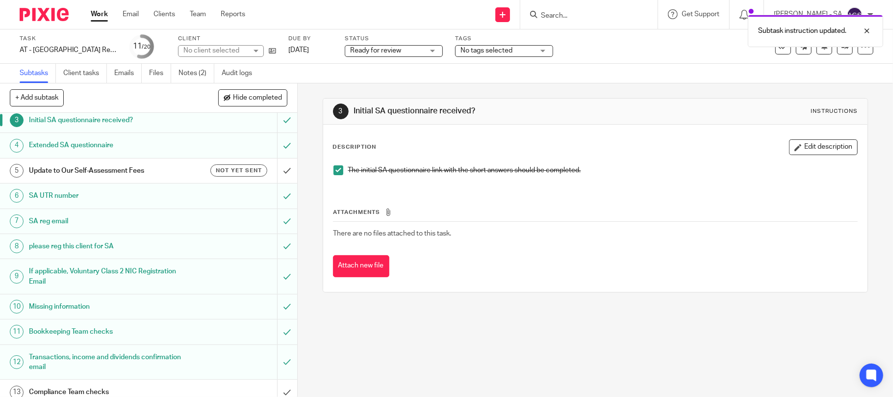
click at [39, 200] on h1 "SA UTR number" at bounding box center [108, 195] width 159 height 15
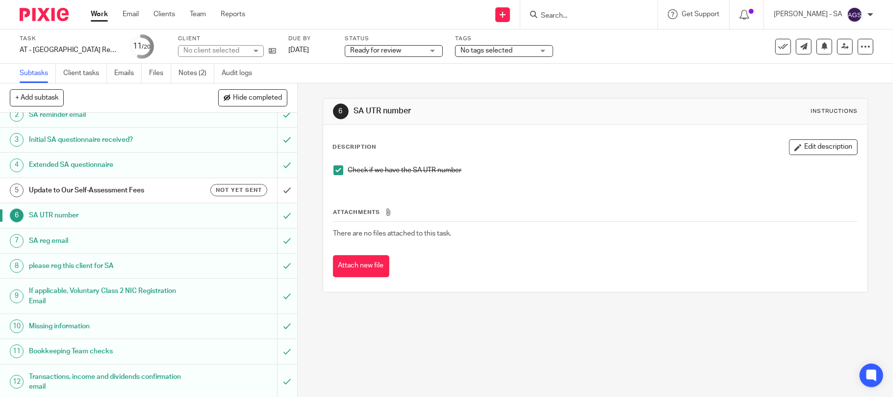
scroll to position [65, 0]
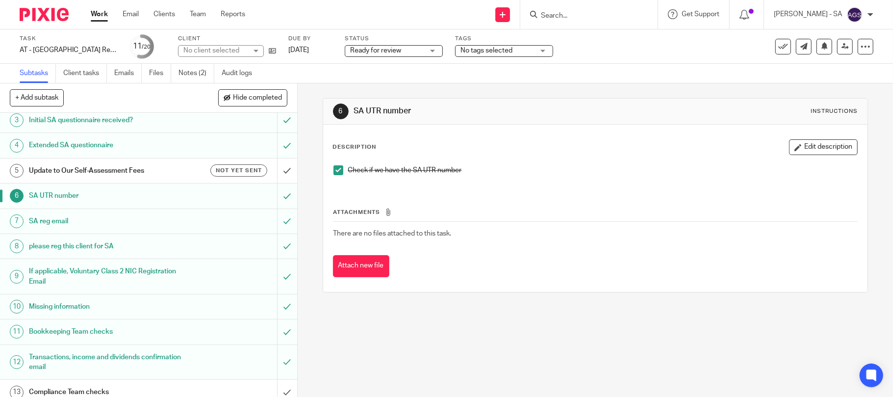
click at [34, 334] on h1 "Bookkeeping Team checks" at bounding box center [108, 331] width 159 height 15
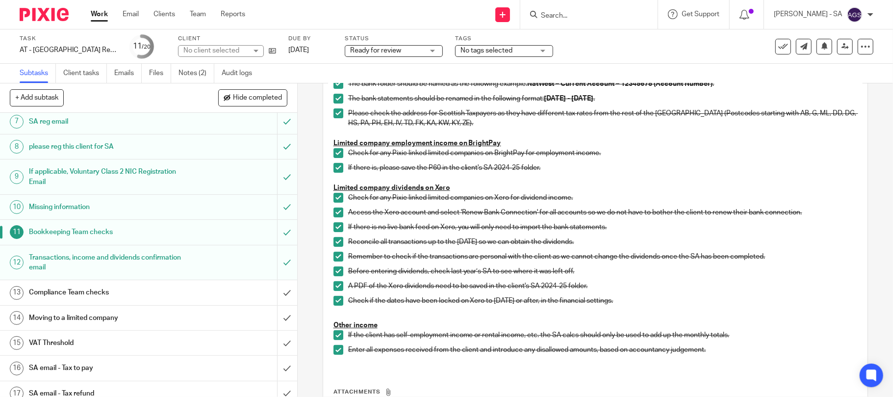
scroll to position [196, 0]
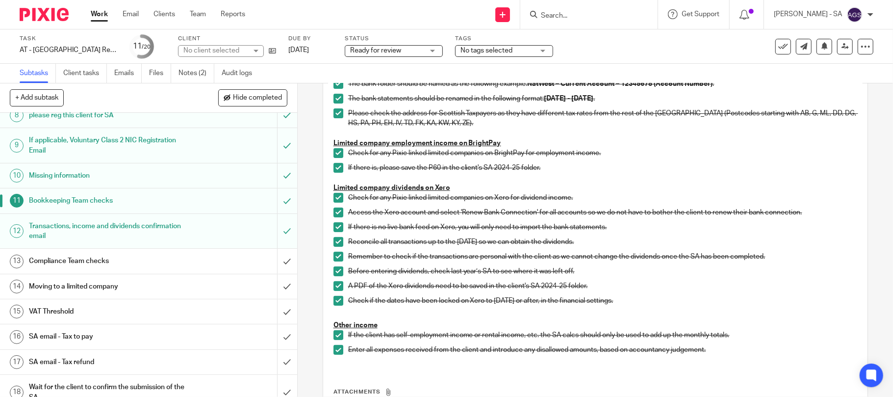
click at [55, 261] on h1 "Compliance Team checks" at bounding box center [108, 261] width 159 height 15
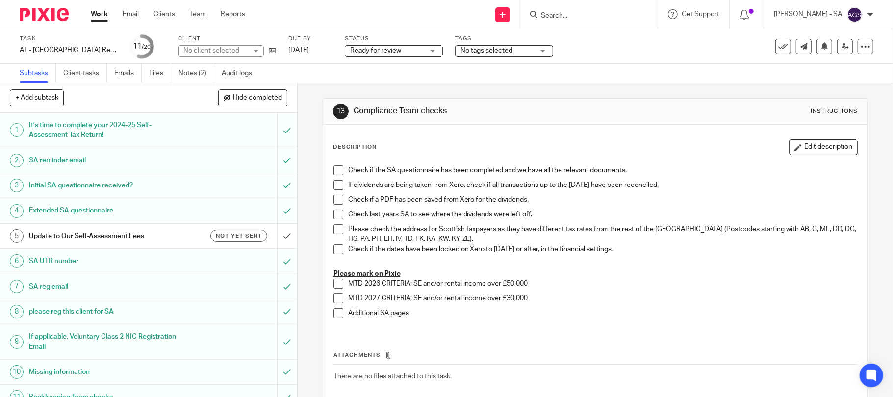
drag, startPoint x: 326, startPoint y: 169, endPoint x: 332, endPoint y: 175, distance: 9.0
click at [329, 171] on div "Check if the SA questionnaire has been completed and we have all the relevant d…" at bounding box center [596, 245] width 534 height 170
click at [334, 175] on span at bounding box center [339, 170] width 10 height 10
drag, startPoint x: 335, startPoint y: 183, endPoint x: 336, endPoint y: 191, distance: 7.9
click at [335, 183] on span at bounding box center [339, 185] width 10 height 10
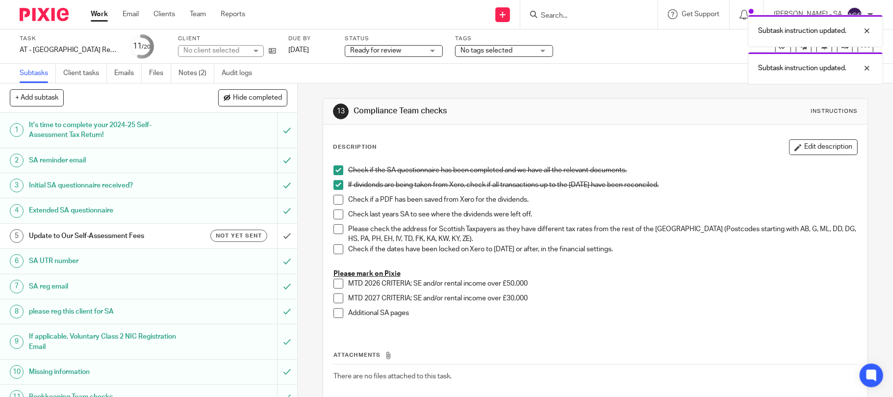
click at [336, 196] on span at bounding box center [339, 200] width 10 height 10
click at [334, 216] on span at bounding box center [339, 214] width 10 height 10
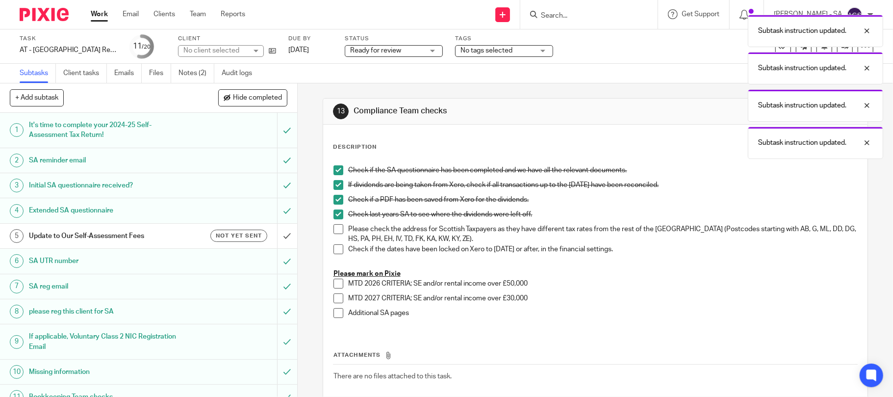
click at [334, 232] on span at bounding box center [339, 229] width 10 height 10
click at [334, 244] on span at bounding box center [339, 249] width 10 height 10
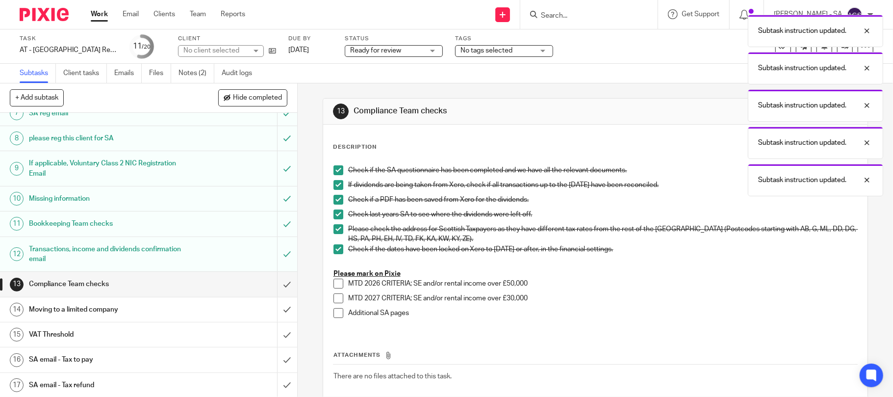
scroll to position [261, 0]
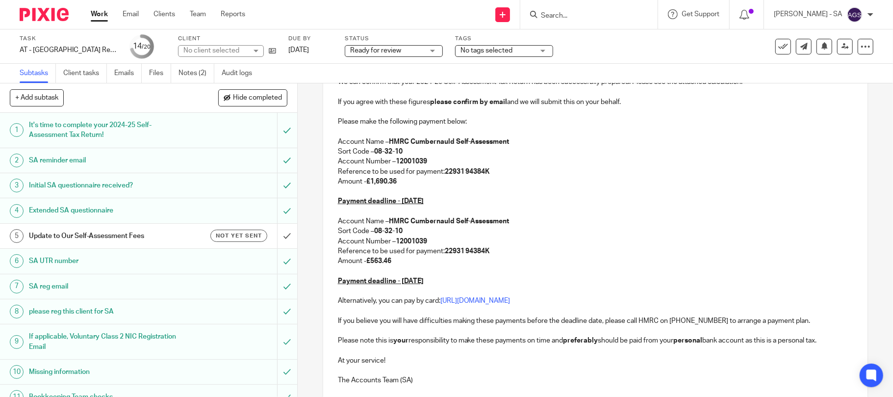
scroll to position [196, 0]
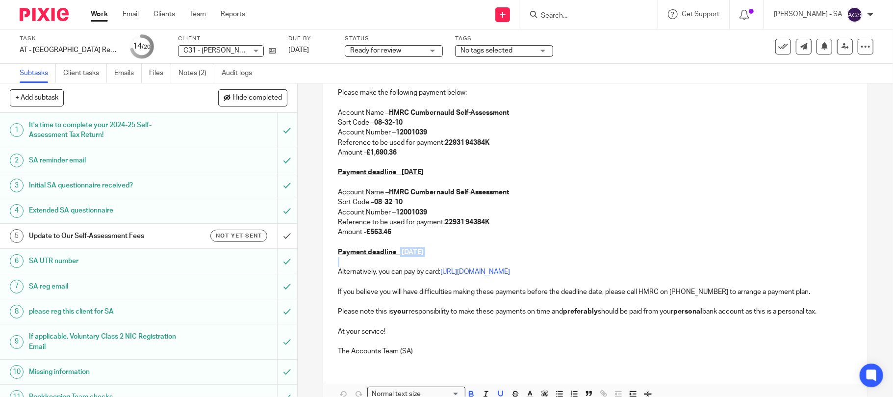
drag, startPoint x: 396, startPoint y: 256, endPoint x: 462, endPoint y: 259, distance: 65.8
click at [462, 259] on div "C31 - SAM COSTIN - SELF-ASSESSMENT TAX RETURN Dear Sam, We can confirm that you…" at bounding box center [595, 181] width 545 height 365
drag, startPoint x: 456, startPoint y: 172, endPoint x: 334, endPoint y: 172, distance: 122.1
click at [342, 172] on u "Payment deadline - 31st January 2026" at bounding box center [381, 172] width 86 height 7
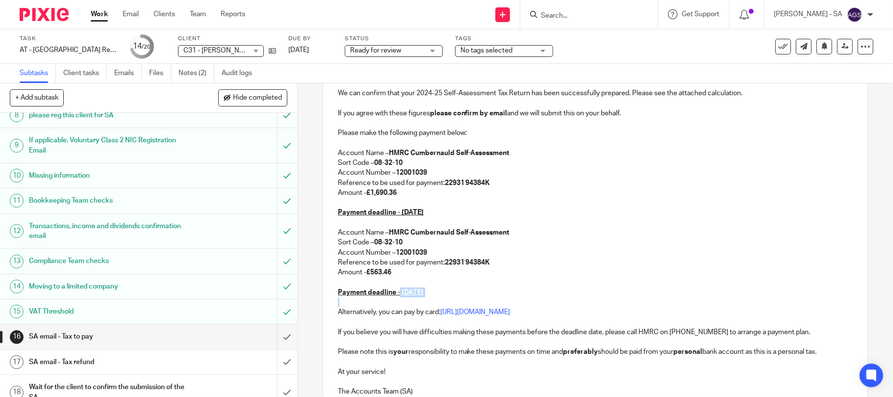
scroll to position [0, 0]
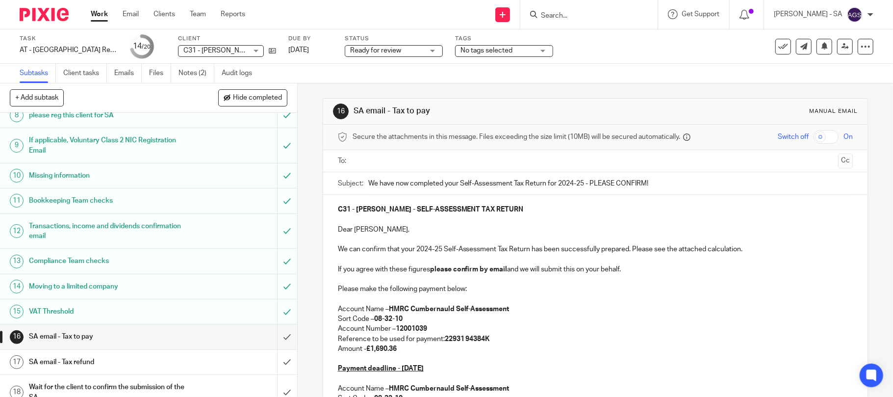
drag, startPoint x: 369, startPoint y: 154, endPoint x: 368, endPoint y: 161, distance: 7.4
click at [368, 154] on ul at bounding box center [596, 161] width 485 height 16
click at [356, 159] on input "text" at bounding box center [595, 160] width 479 height 11
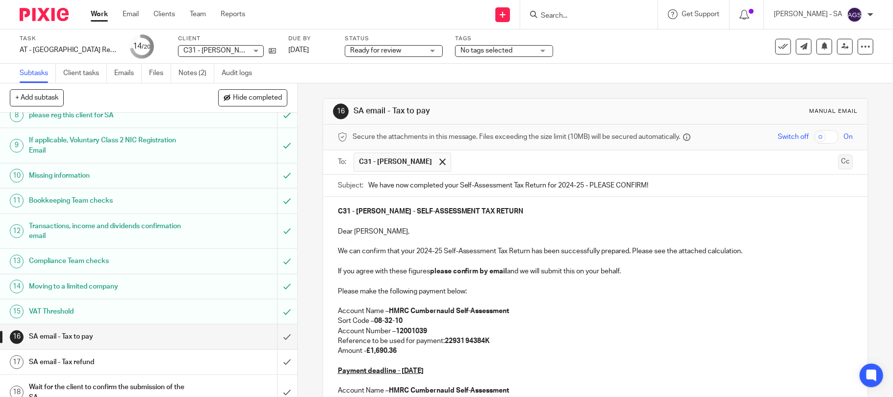
click at [838, 161] on button "Cc" at bounding box center [845, 161] width 15 height 15
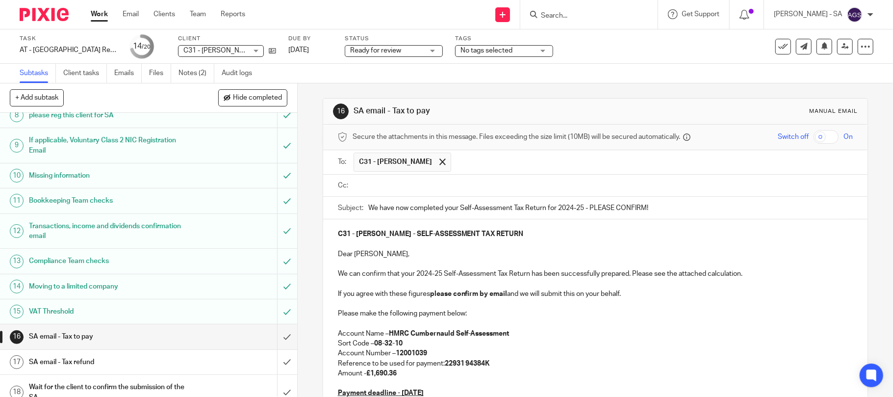
click at [386, 193] on ul at bounding box center [604, 186] width 500 height 16
click at [386, 179] on ul at bounding box center [604, 186] width 500 height 16
click at [373, 181] on input "text" at bounding box center [602, 185] width 493 height 11
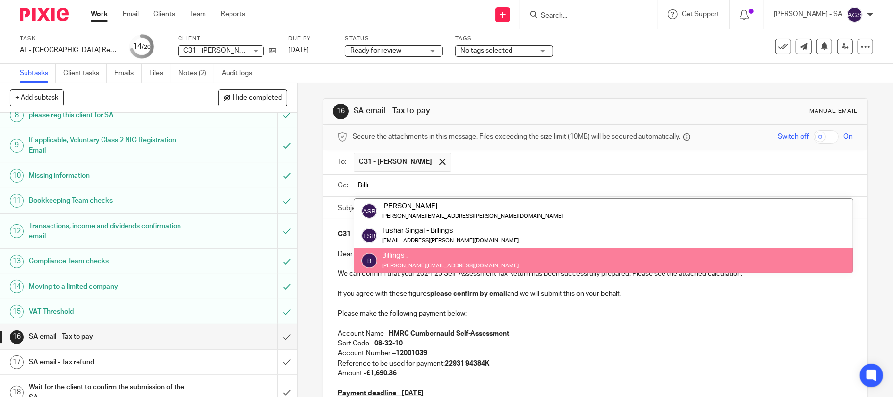
type input "Billi"
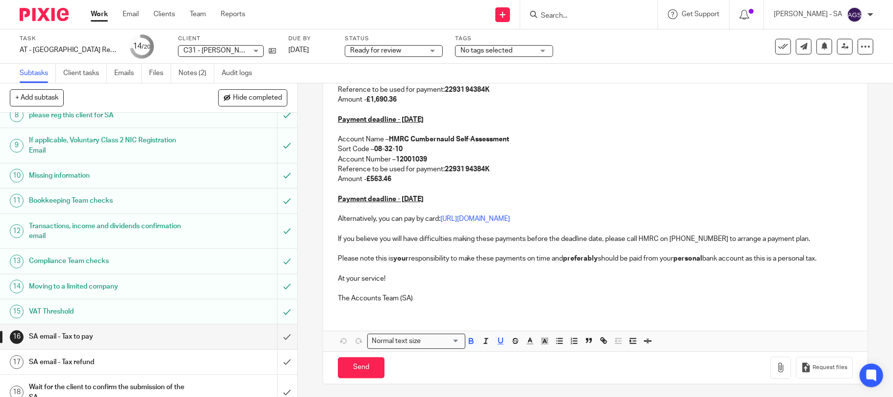
scroll to position [280, 0]
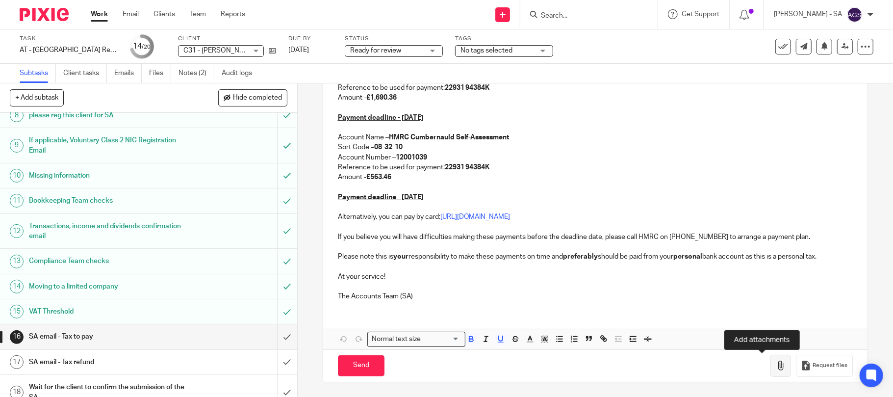
click at [776, 369] on icon "button" at bounding box center [781, 365] width 10 height 10
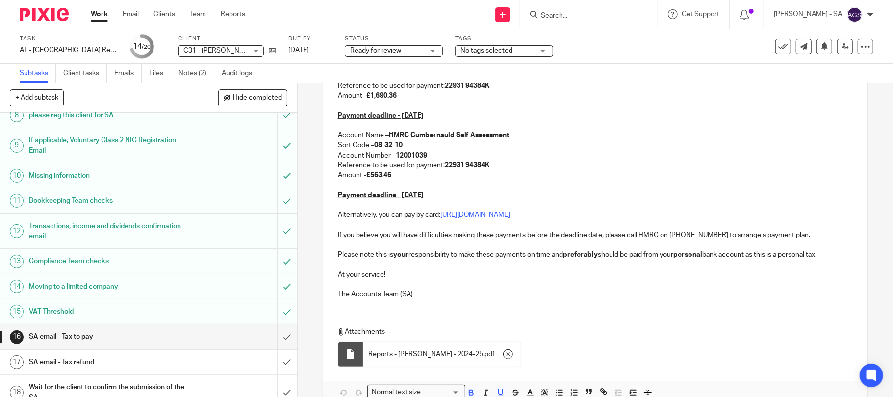
scroll to position [334, 0]
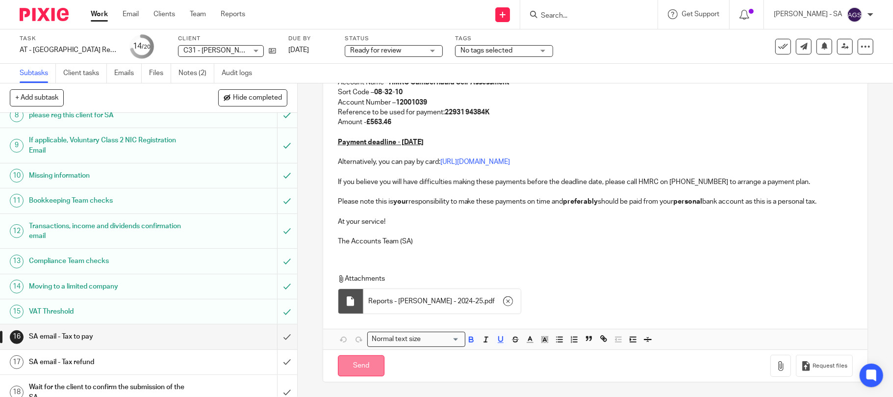
click at [347, 362] on input "Send" at bounding box center [361, 365] width 47 height 21
type input "Sent"
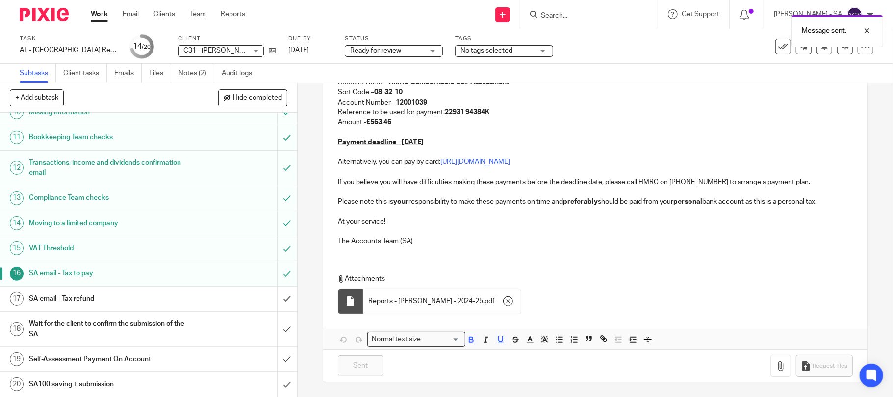
scroll to position [263, 0]
click at [277, 298] on input "submit" at bounding box center [148, 298] width 297 height 25
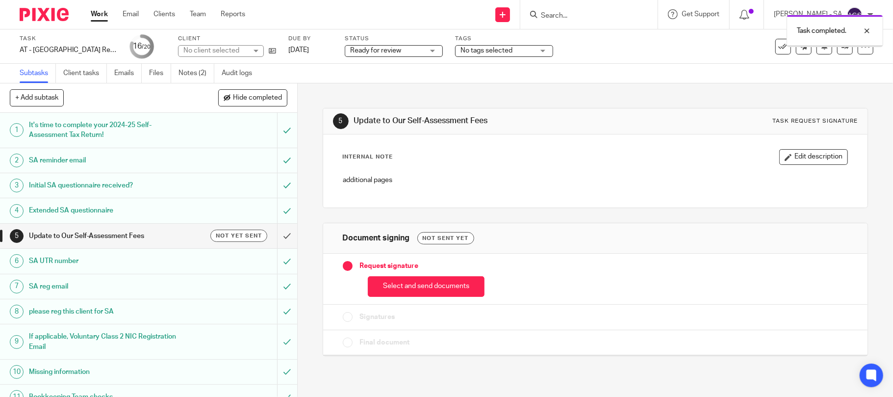
scroll to position [263, 0]
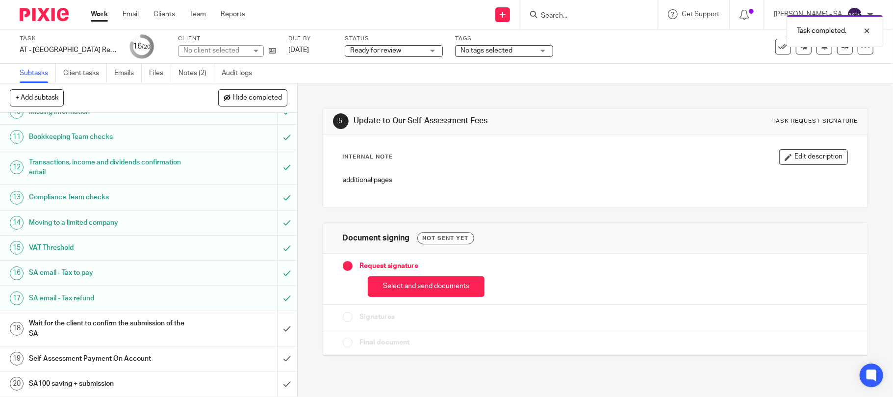
click at [369, 53] on span "Ready for review" at bounding box center [387, 51] width 74 height 10
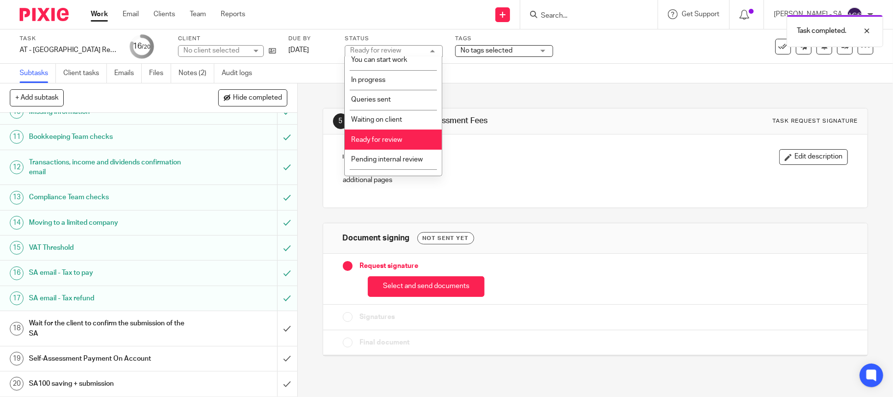
scroll to position [40, 0]
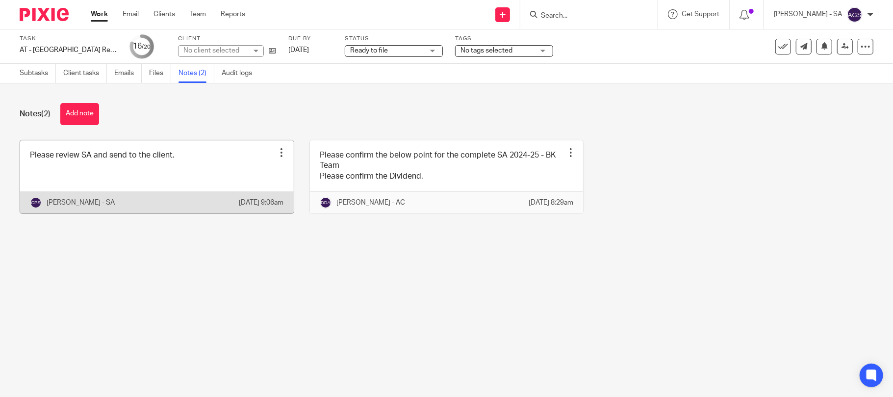
click at [147, 159] on link at bounding box center [157, 176] width 274 height 73
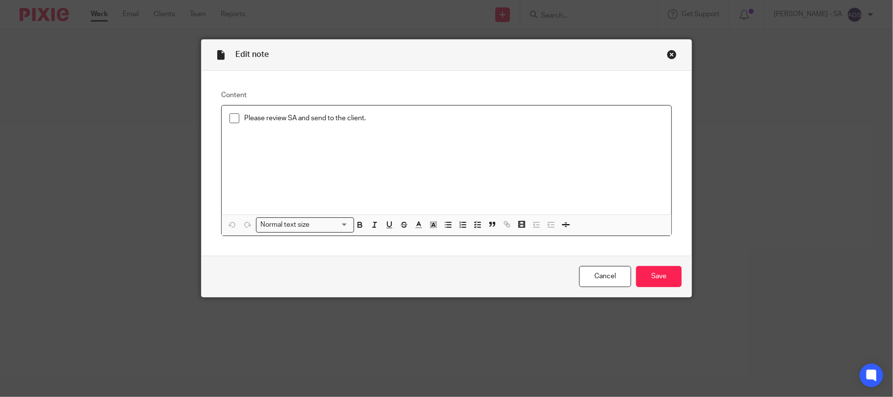
click at [234, 118] on span at bounding box center [235, 118] width 10 height 10
click at [640, 272] on input "Save" at bounding box center [659, 276] width 46 height 21
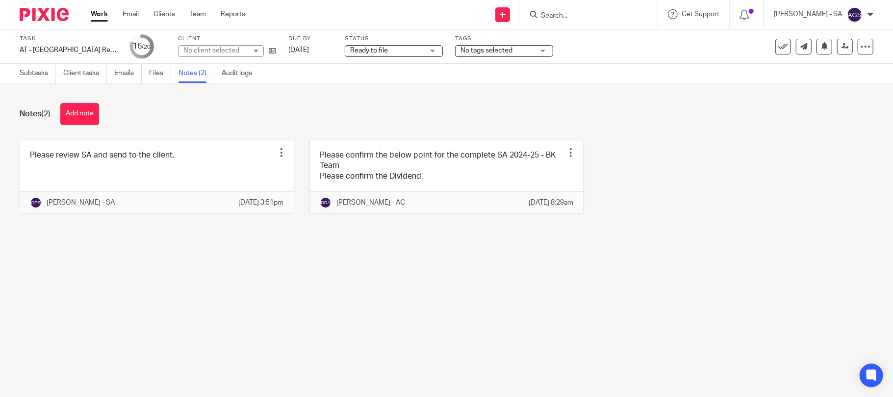
click at [401, 49] on span "Ready to file" at bounding box center [387, 51] width 74 height 10
click at [599, 113] on div "Notes (2) Add note" at bounding box center [447, 114] width 854 height 22
click at [842, 46] on icon at bounding box center [845, 46] width 7 height 7
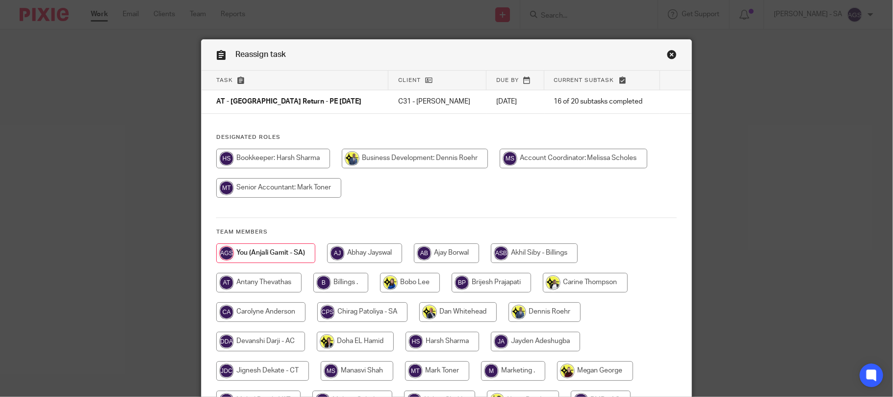
click at [327, 283] on input "radio" at bounding box center [340, 283] width 55 height 20
radio input "true"
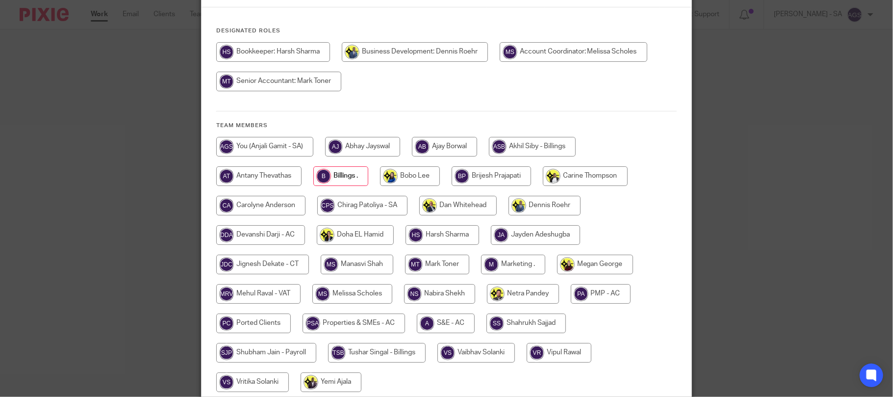
scroll to position [193, 0]
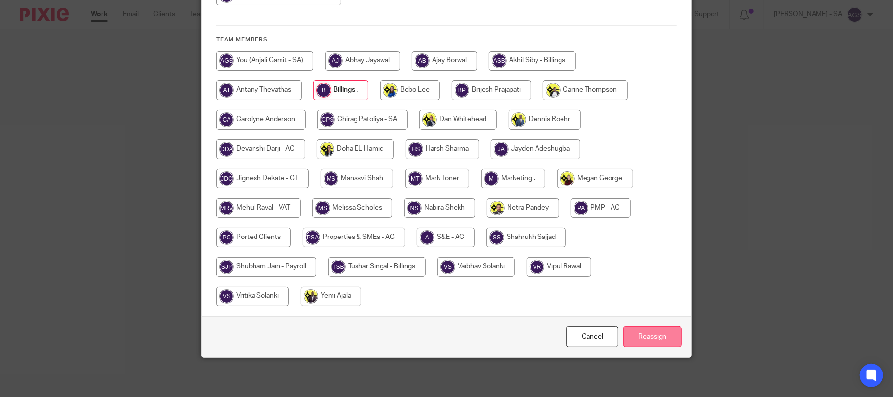
click at [631, 336] on input "Reassign" at bounding box center [652, 336] width 58 height 21
